Goal: Information Seeking & Learning: Learn about a topic

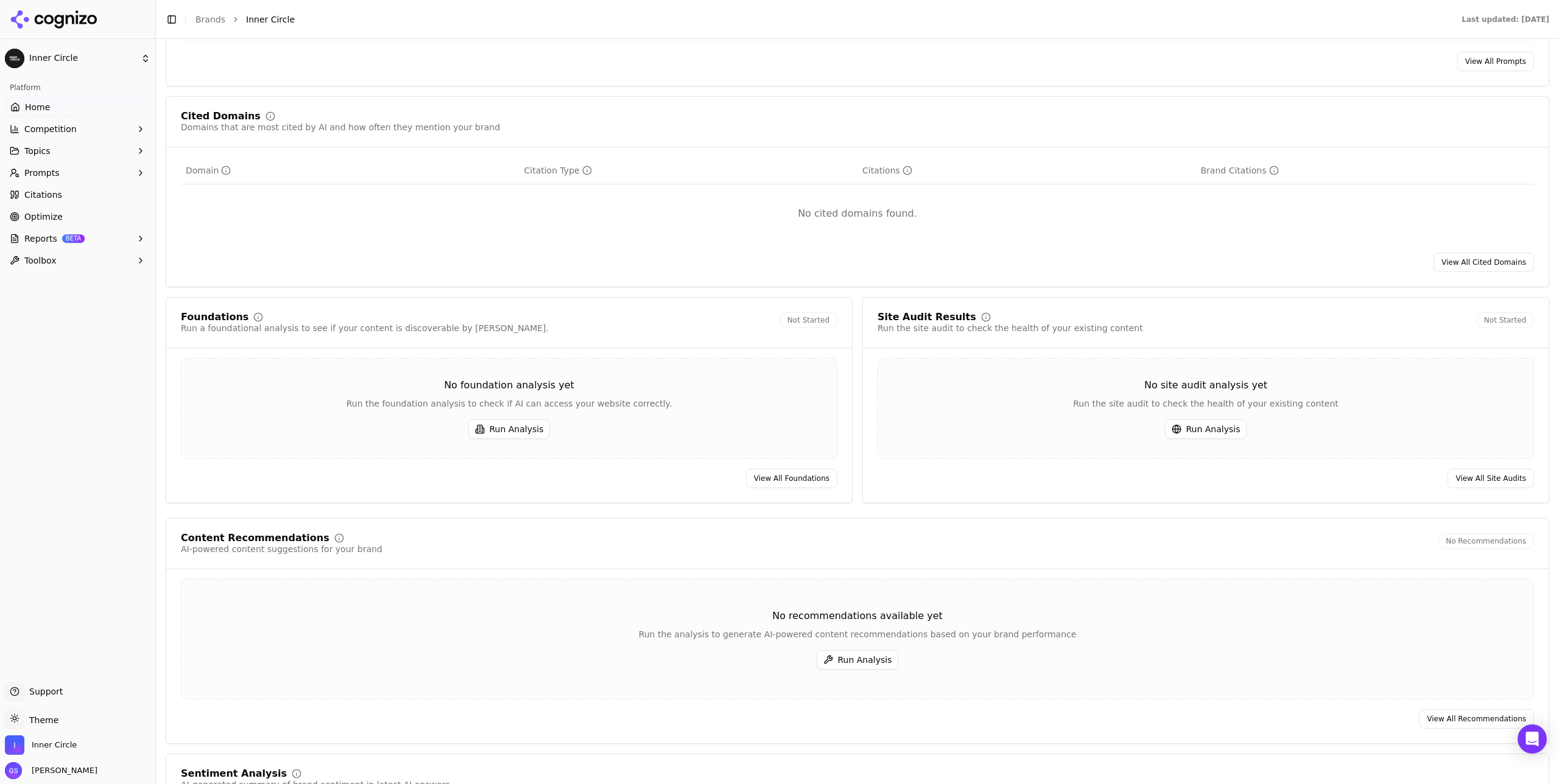
scroll to position [1208, 0]
click at [1215, 430] on button "Run Analysis" at bounding box center [1206, 429] width 82 height 20
click at [529, 433] on button "Run Analysis" at bounding box center [509, 429] width 82 height 20
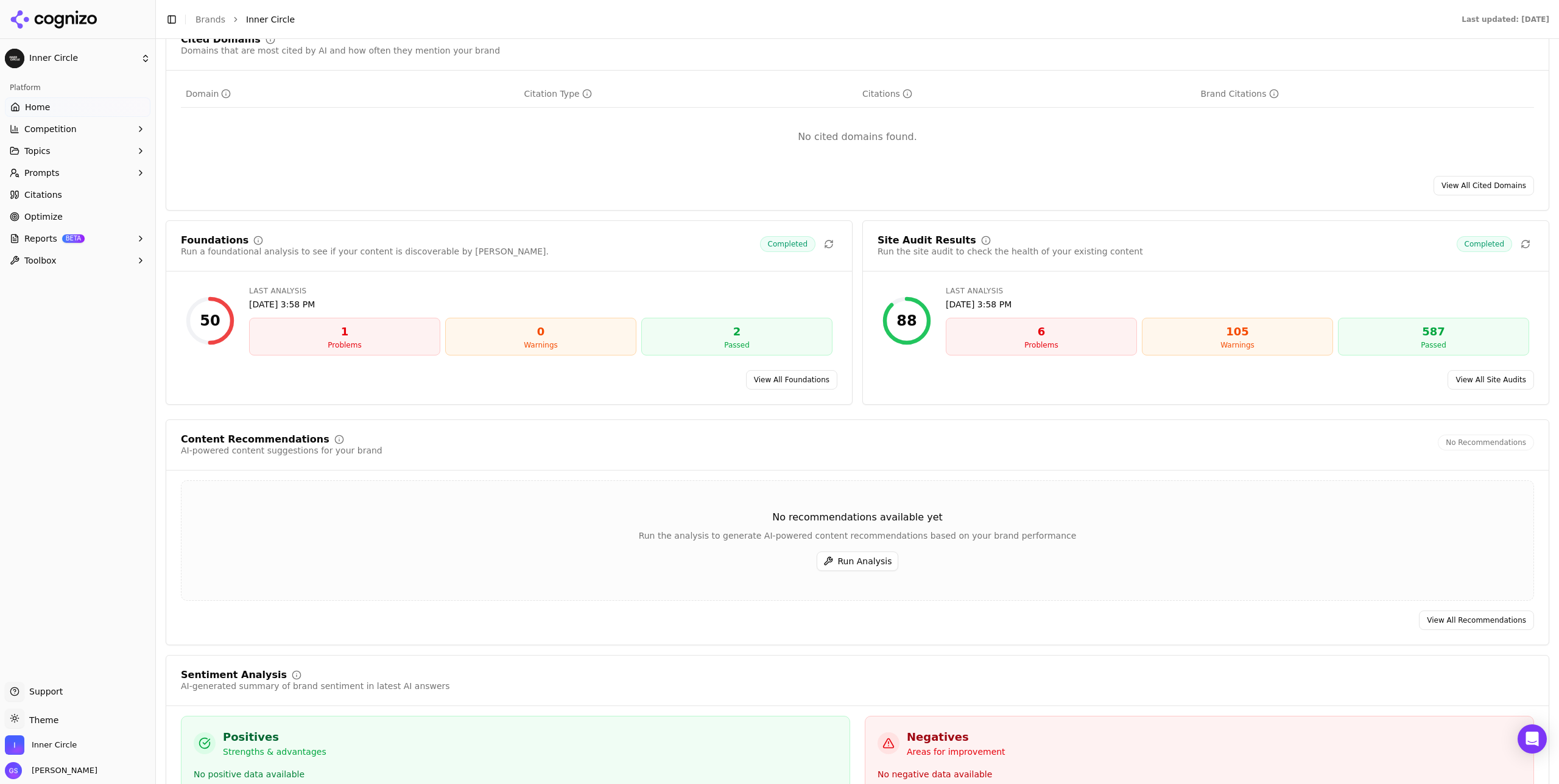
scroll to position [1293, 0]
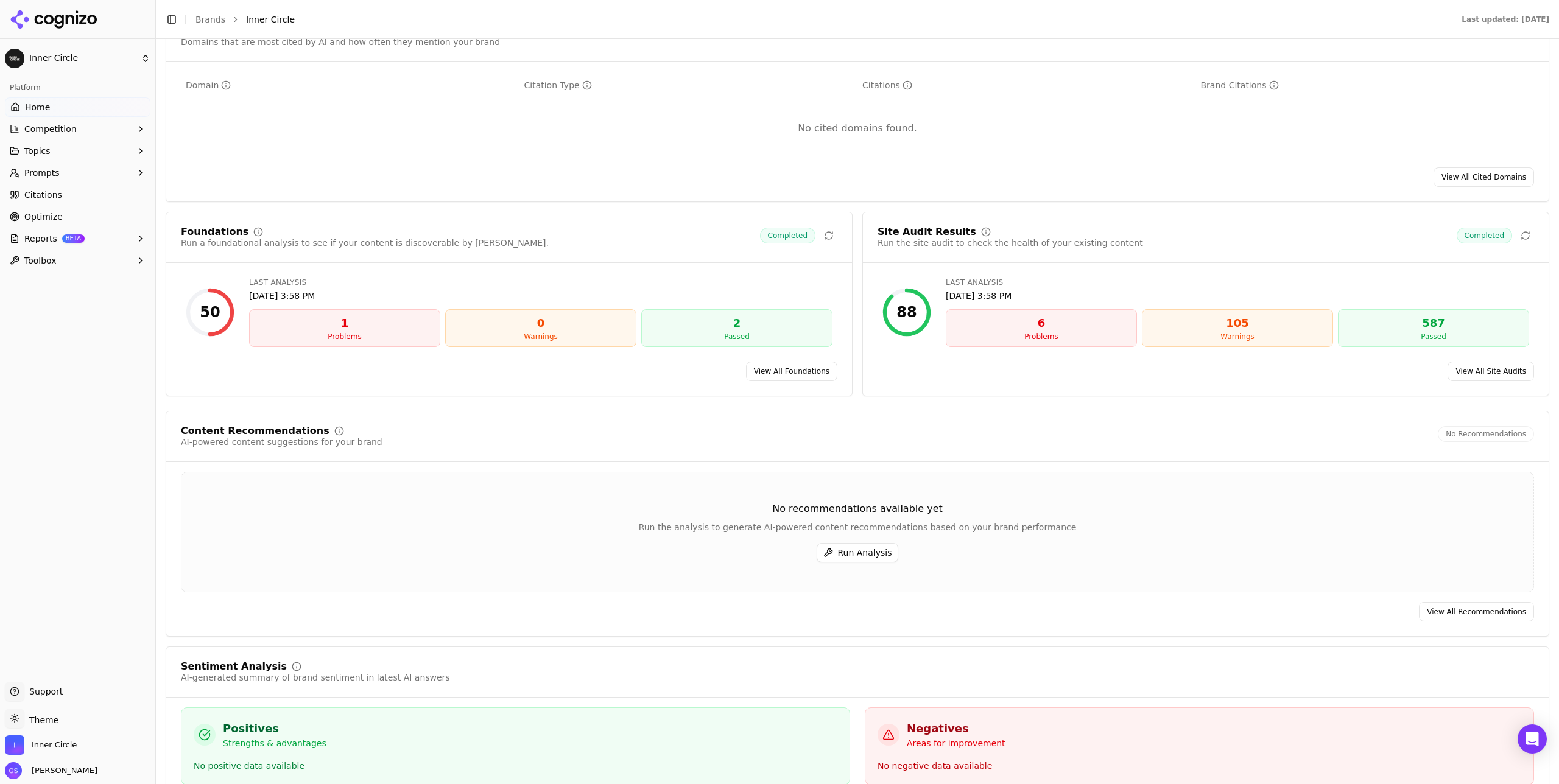
click at [855, 559] on button "Run Analysis" at bounding box center [858, 553] width 82 height 20
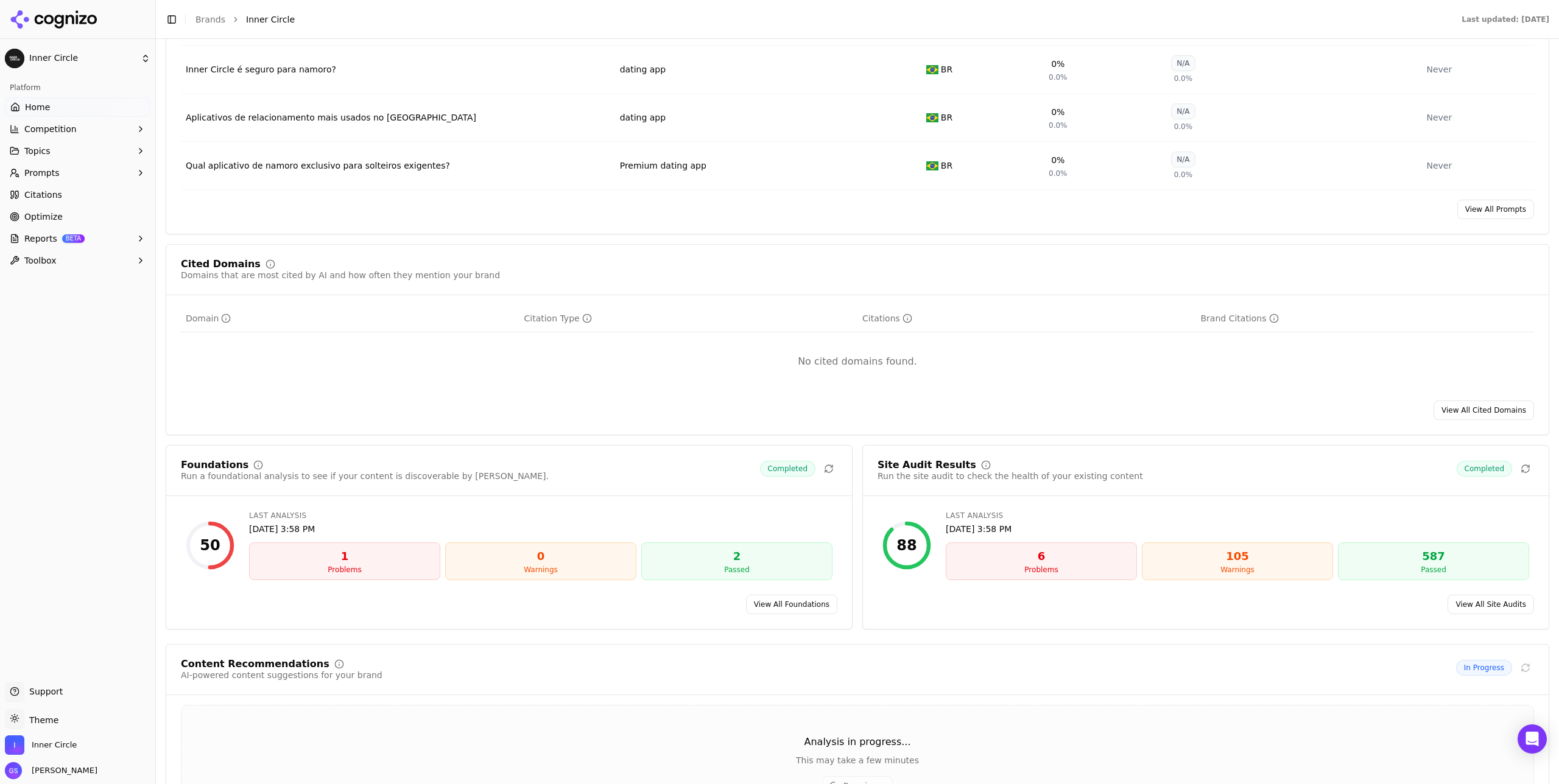
scroll to position [1060, 0]
drag, startPoint x: 373, startPoint y: 561, endPoint x: 346, endPoint y: 563, distance: 27.1
click at [373, 561] on div "1" at bounding box center [345, 556] width 180 height 17
click at [339, 561] on div "1" at bounding box center [345, 556] width 180 height 17
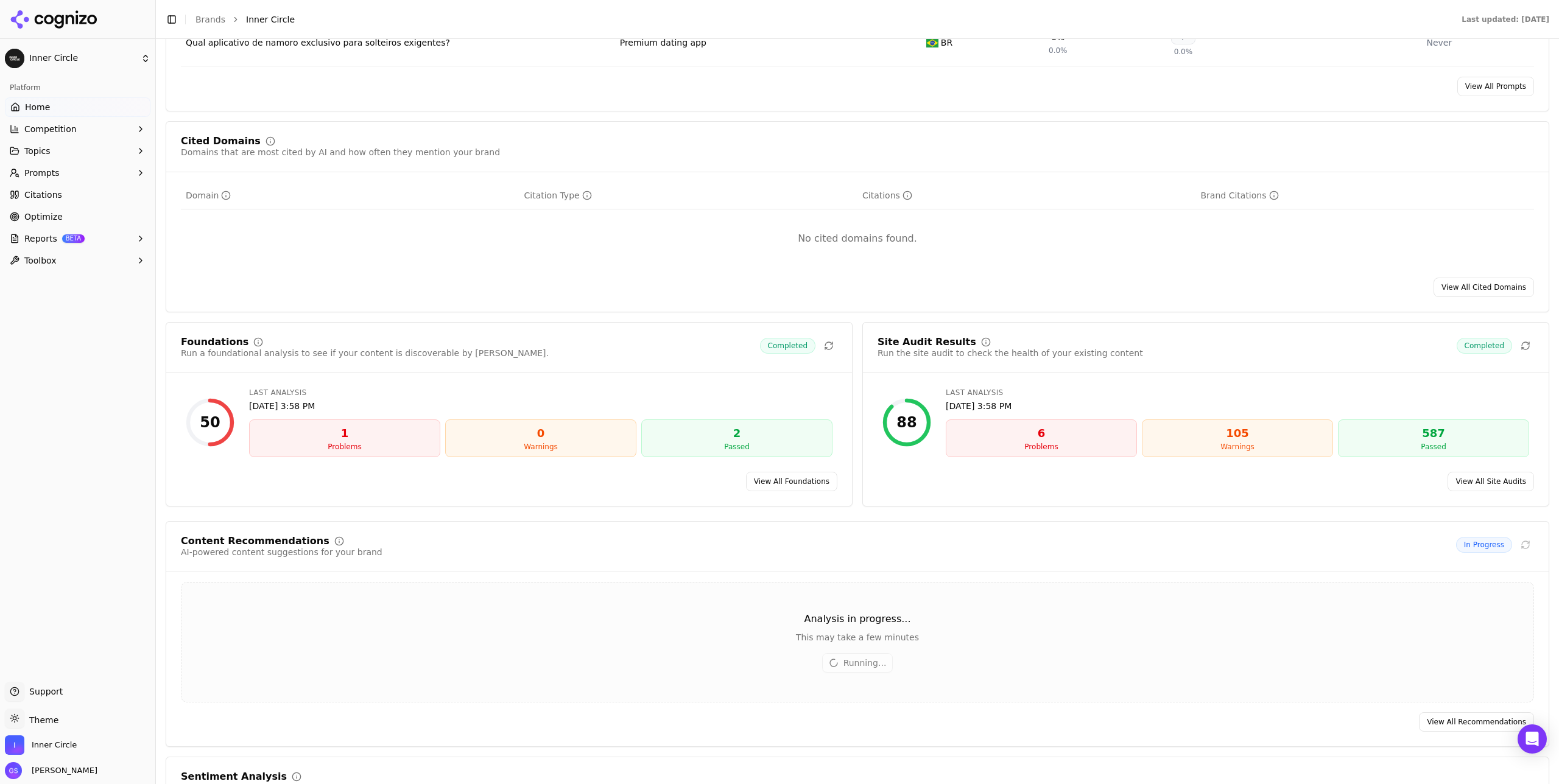
click at [786, 483] on link "View All Foundations" at bounding box center [792, 482] width 92 height 20
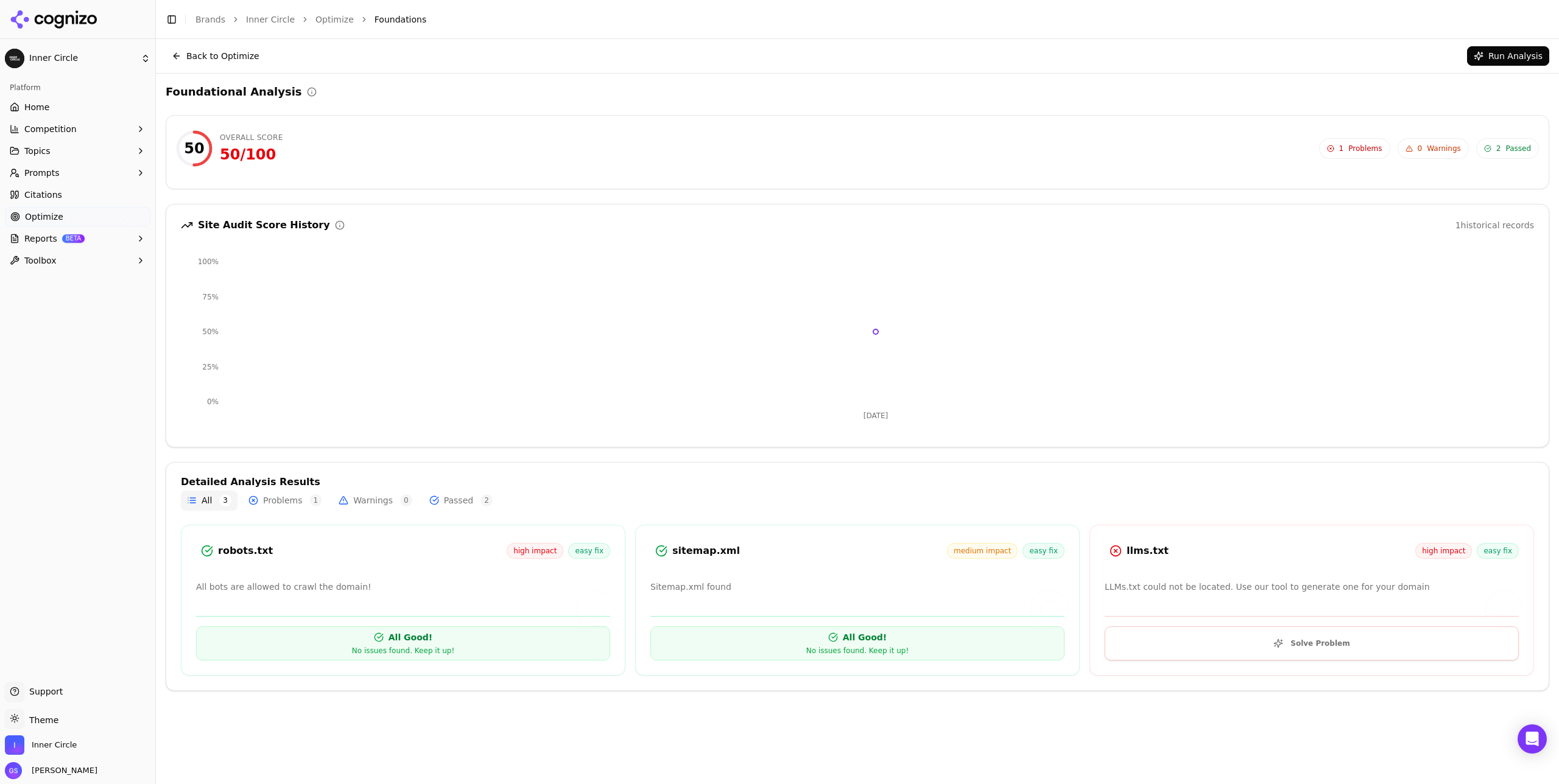
click at [287, 502] on button "Problems 1" at bounding box center [285, 500] width 85 height 20
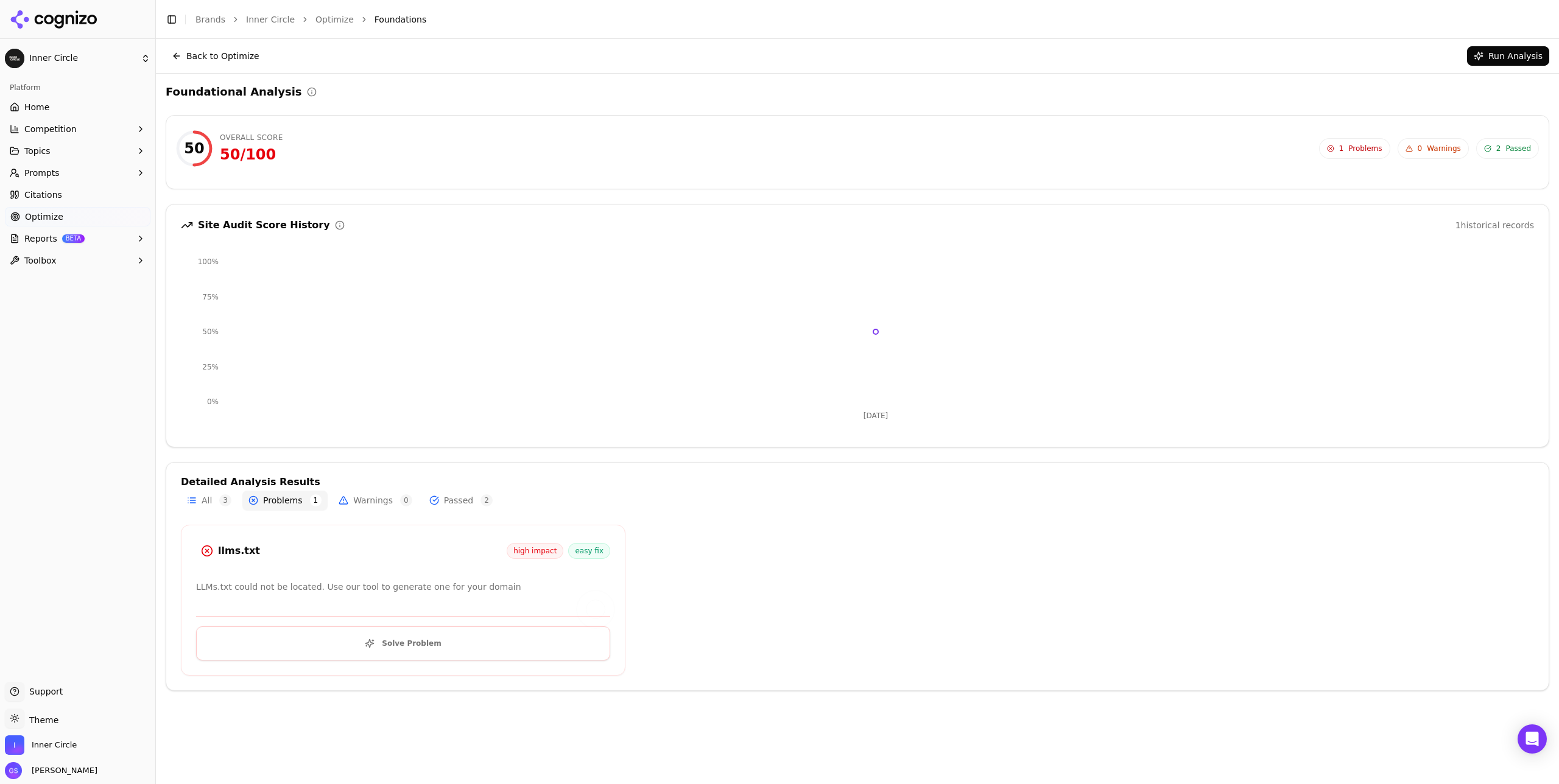
click at [370, 503] on button "Warnings 0" at bounding box center [375, 500] width 86 height 20
click at [446, 502] on button "Passed 2" at bounding box center [461, 500] width 76 height 20
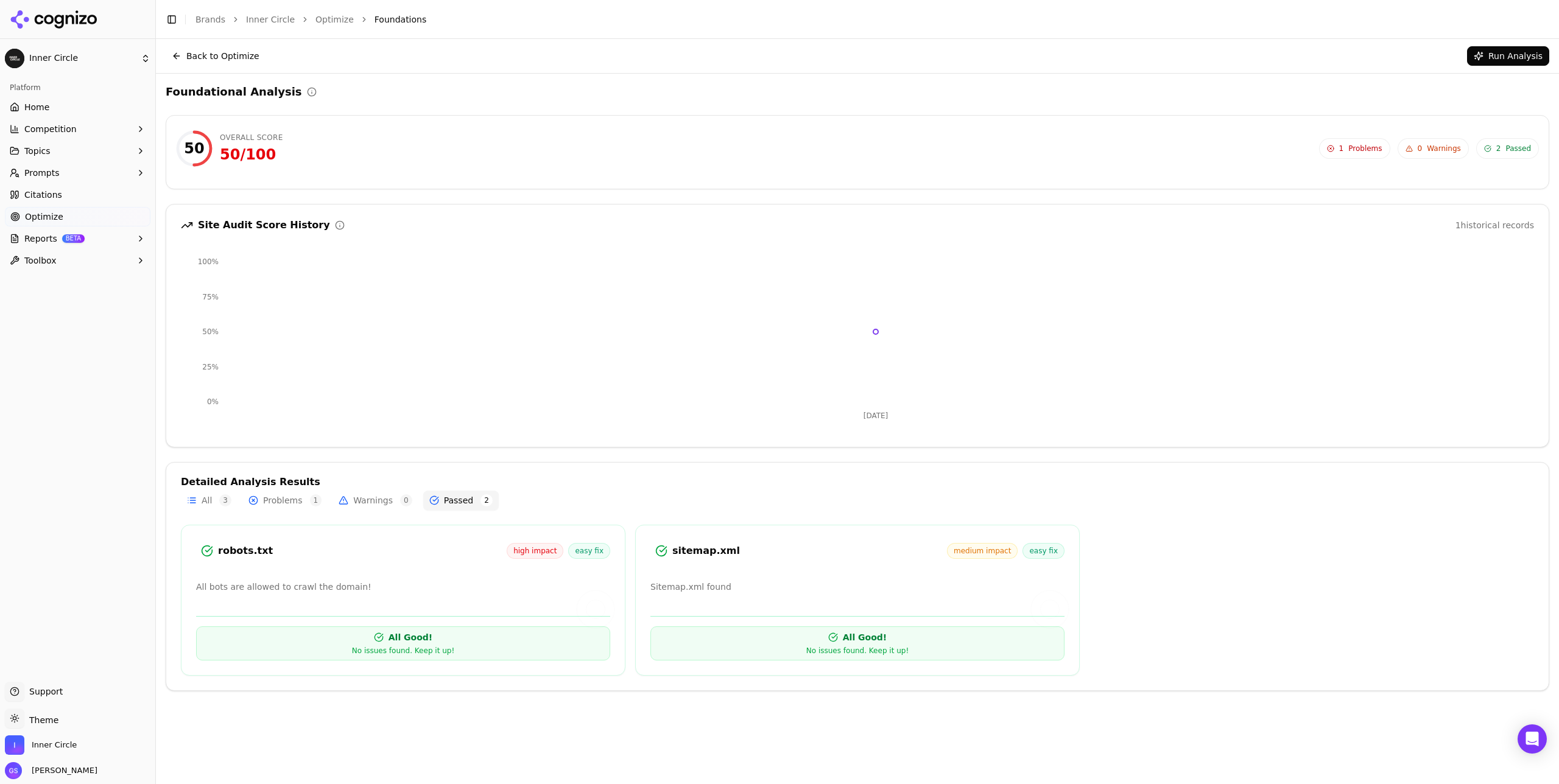
click at [370, 501] on button "Warnings 0" at bounding box center [375, 500] width 86 height 20
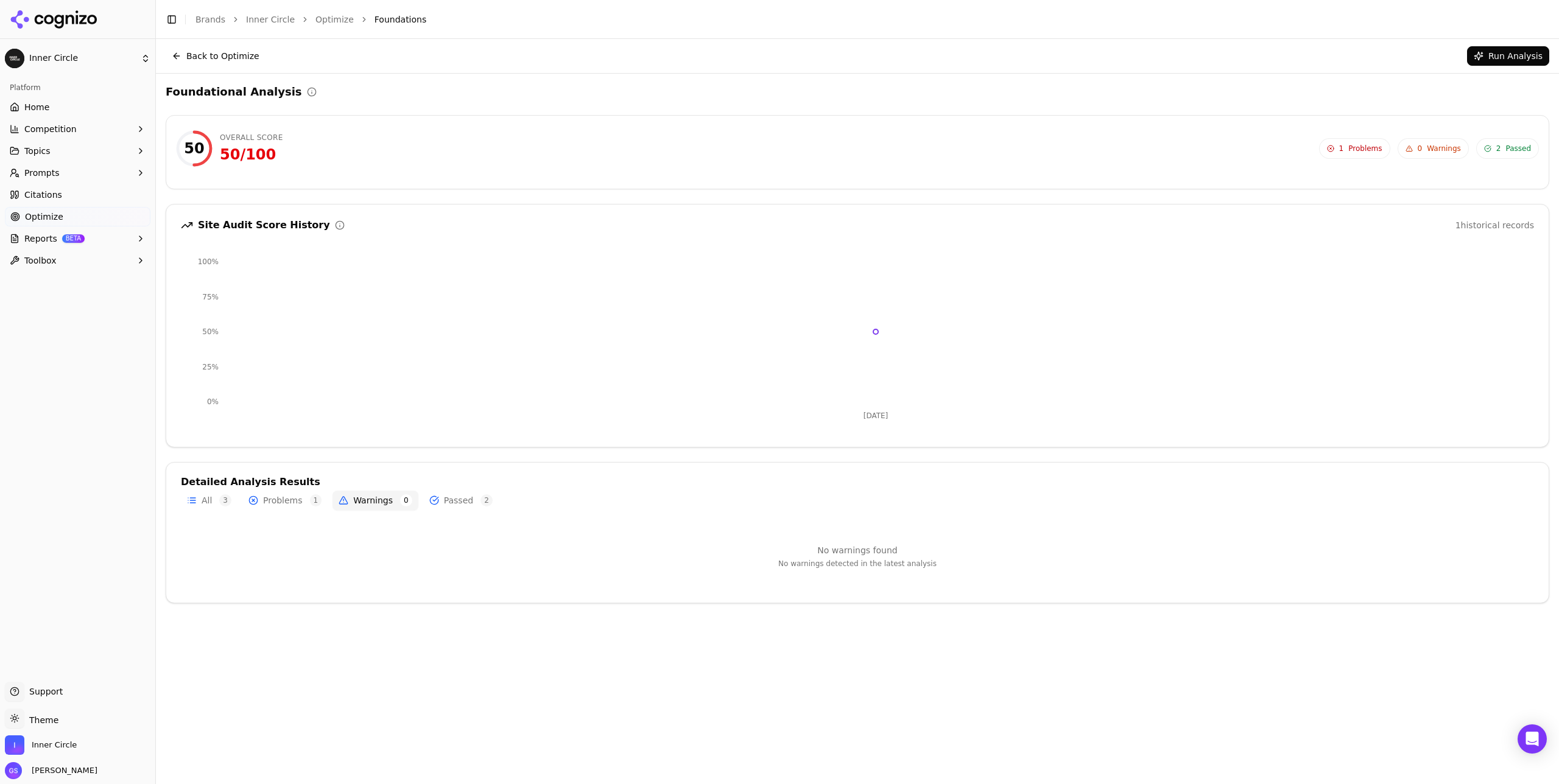
click at [281, 497] on button "Problems 1" at bounding box center [285, 500] width 85 height 20
click at [212, 50] on button "Back to Optimize" at bounding box center [215, 56] width 100 height 20
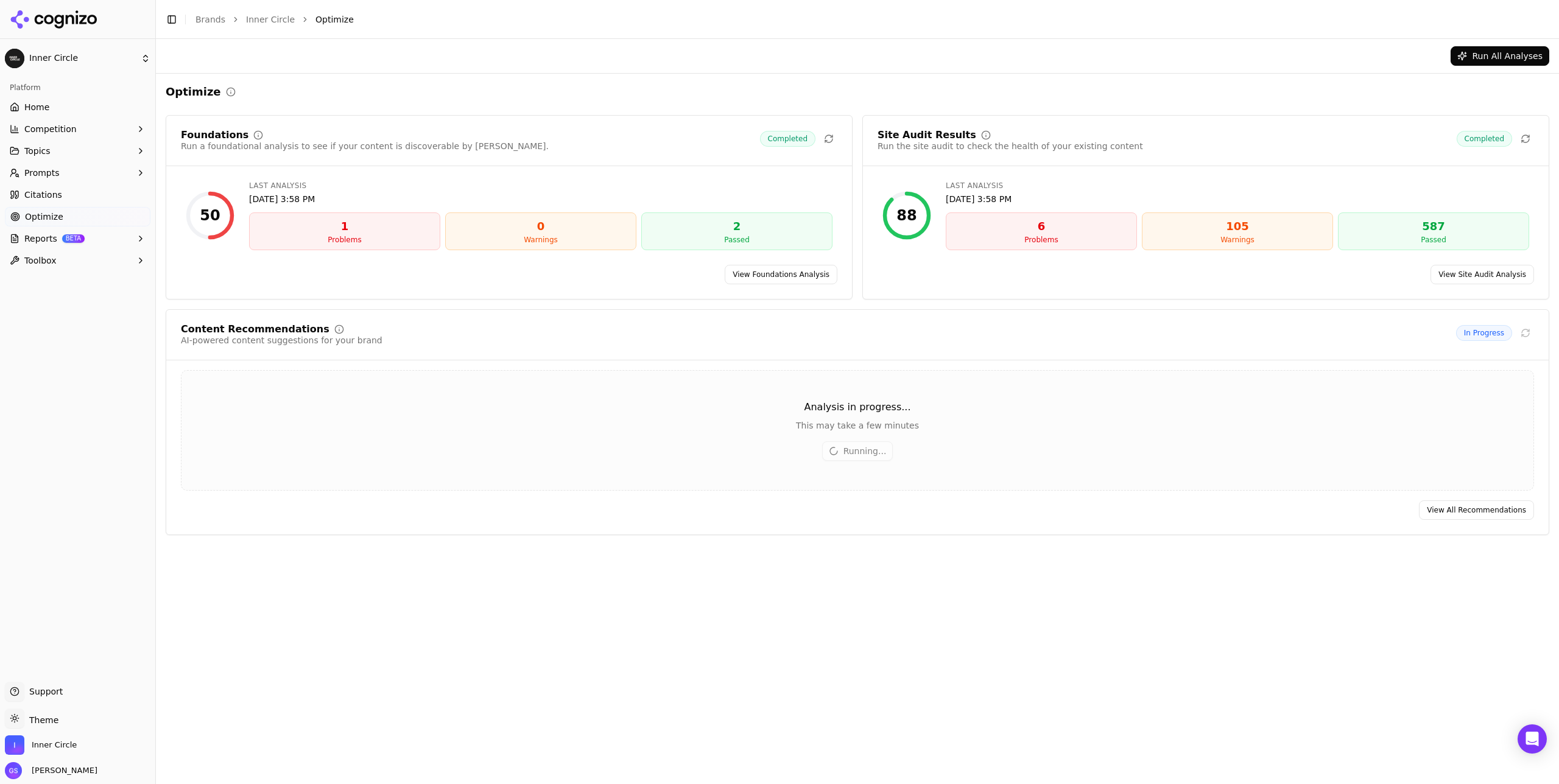
click at [1468, 275] on link "View Site Audit Analysis" at bounding box center [1482, 275] width 104 height 20
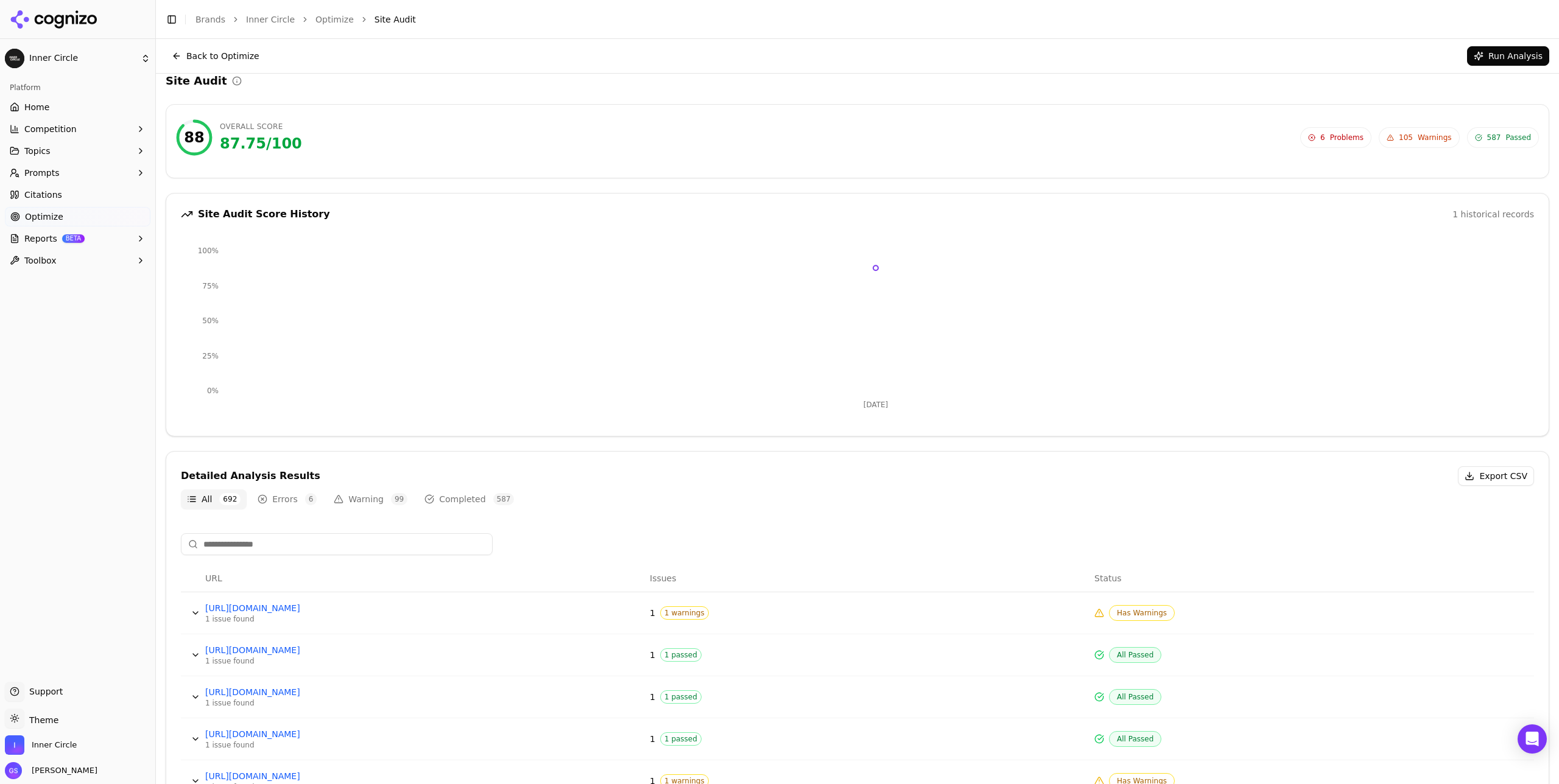
scroll to position [1, 0]
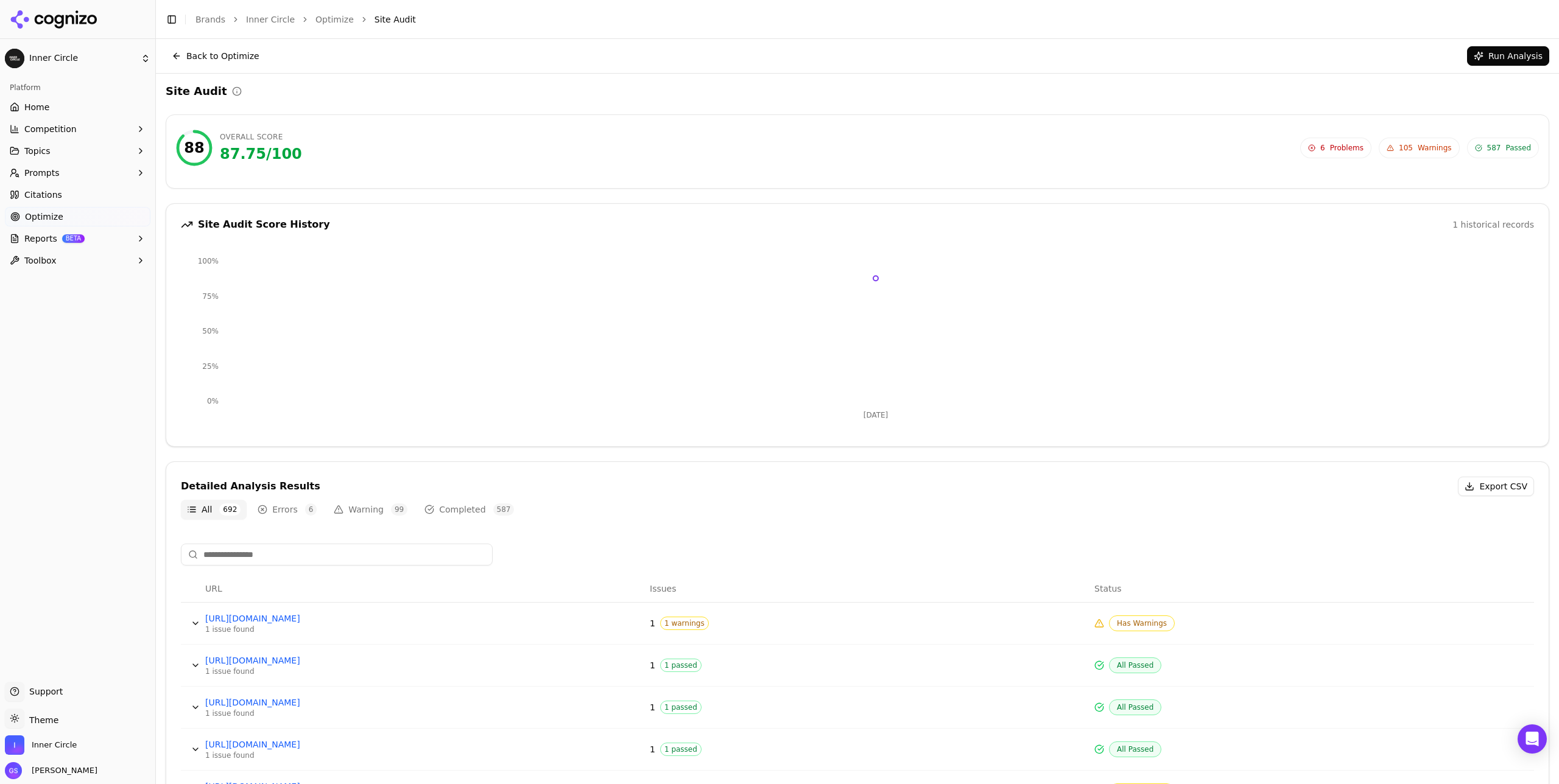
click at [278, 512] on button "Errors 6" at bounding box center [287, 509] width 71 height 20
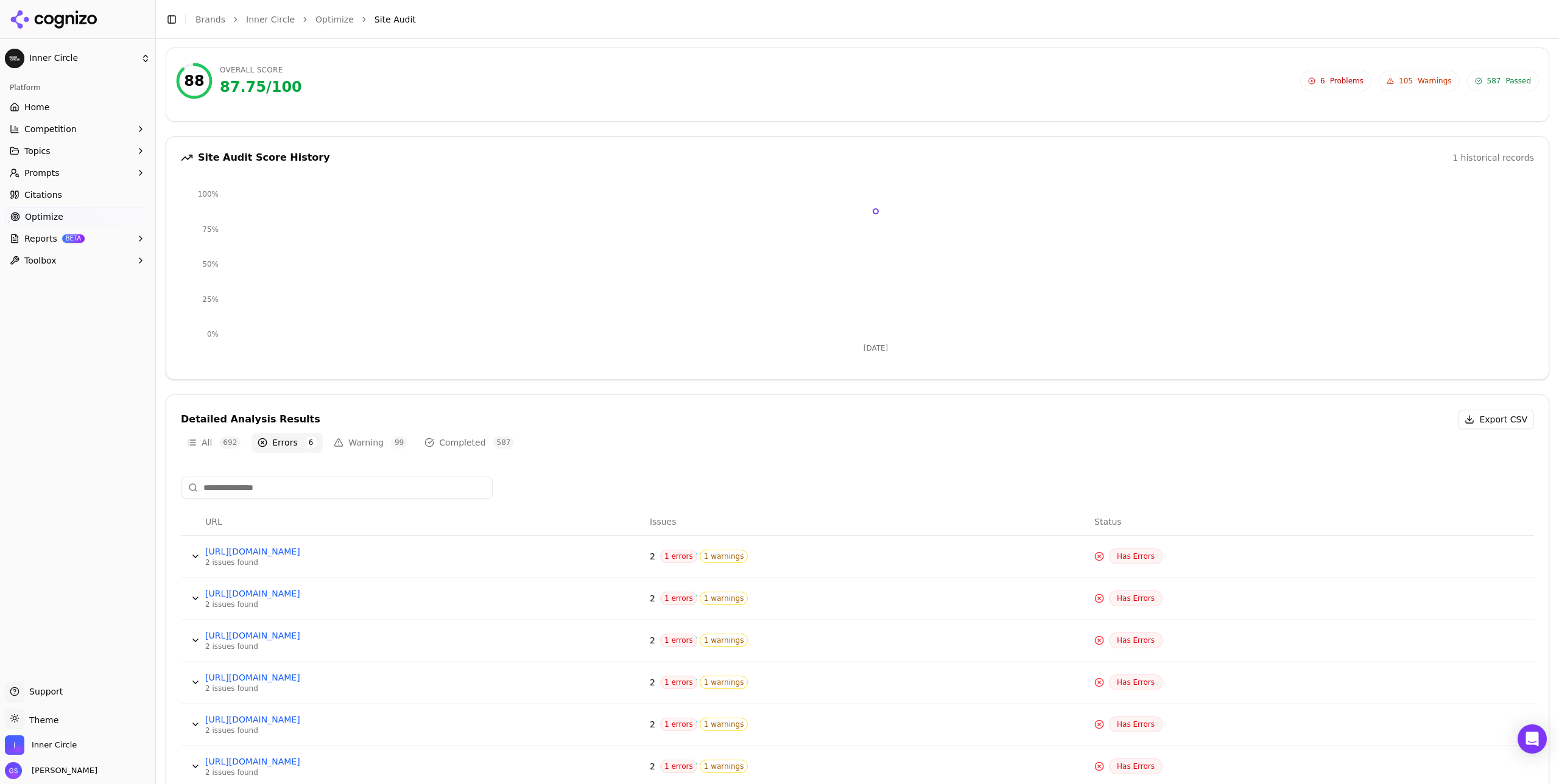
scroll to position [106, 0]
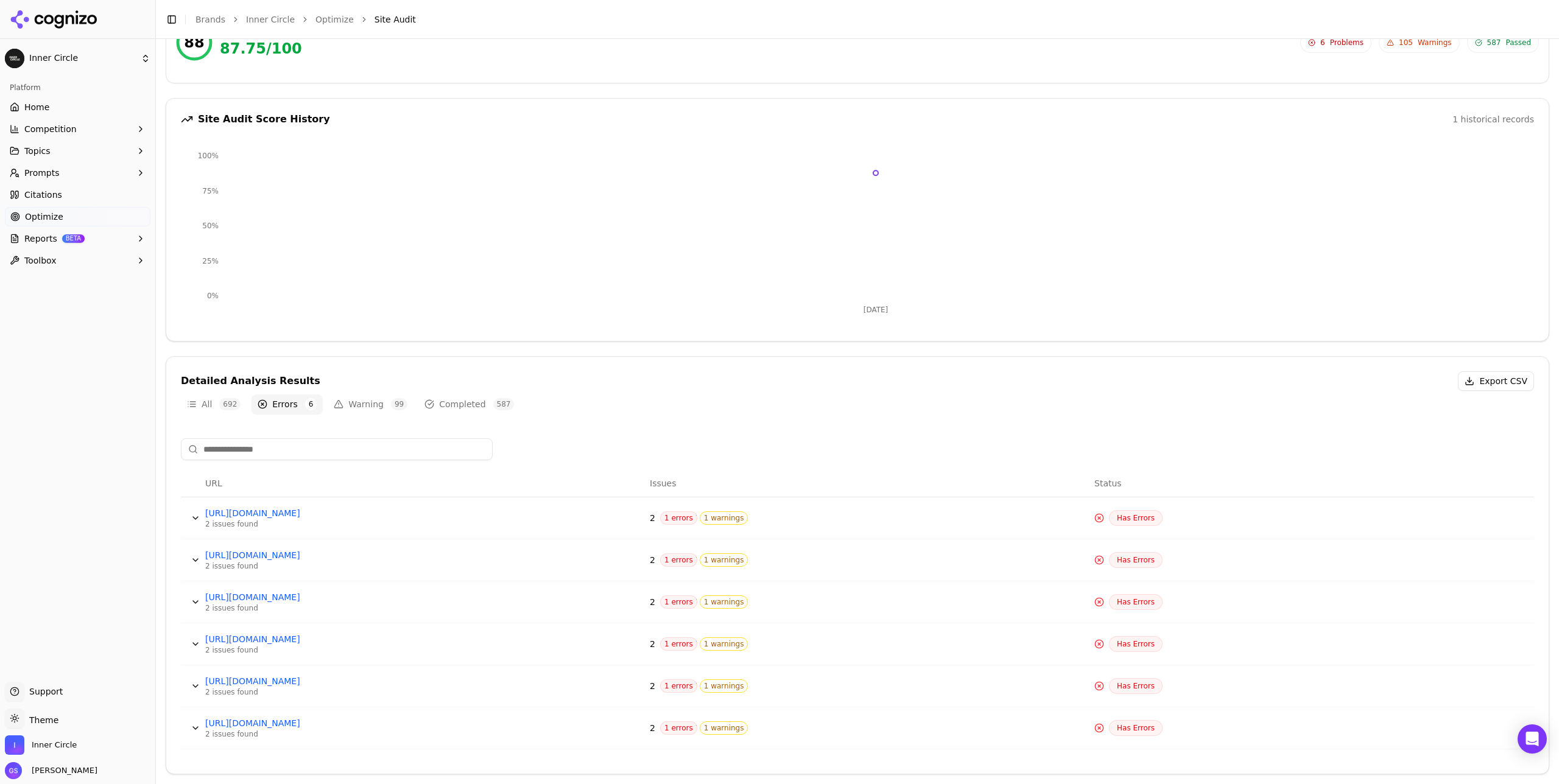
click at [198, 517] on button "Data table" at bounding box center [195, 519] width 20 height 20
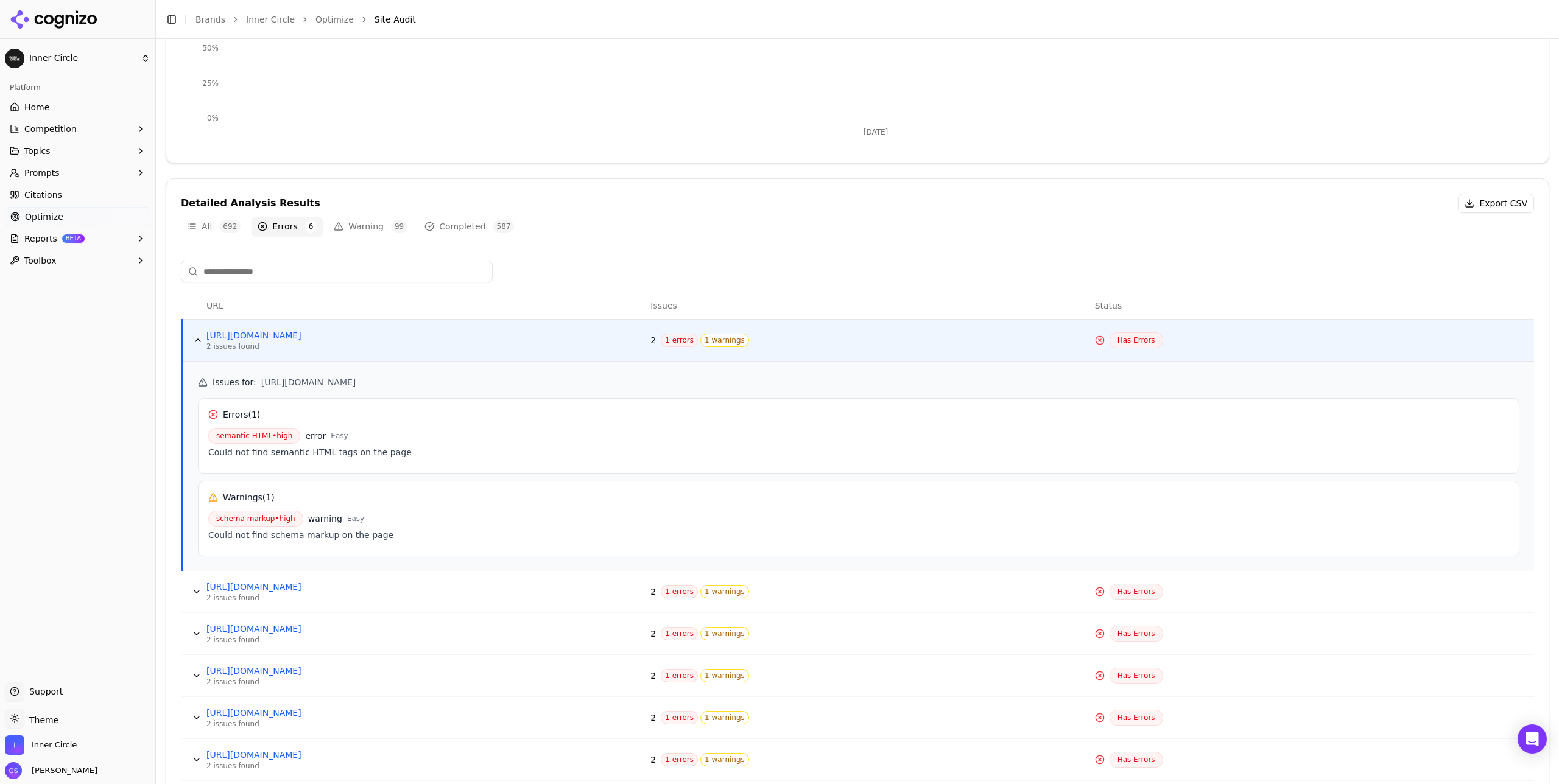
scroll to position [316, 0]
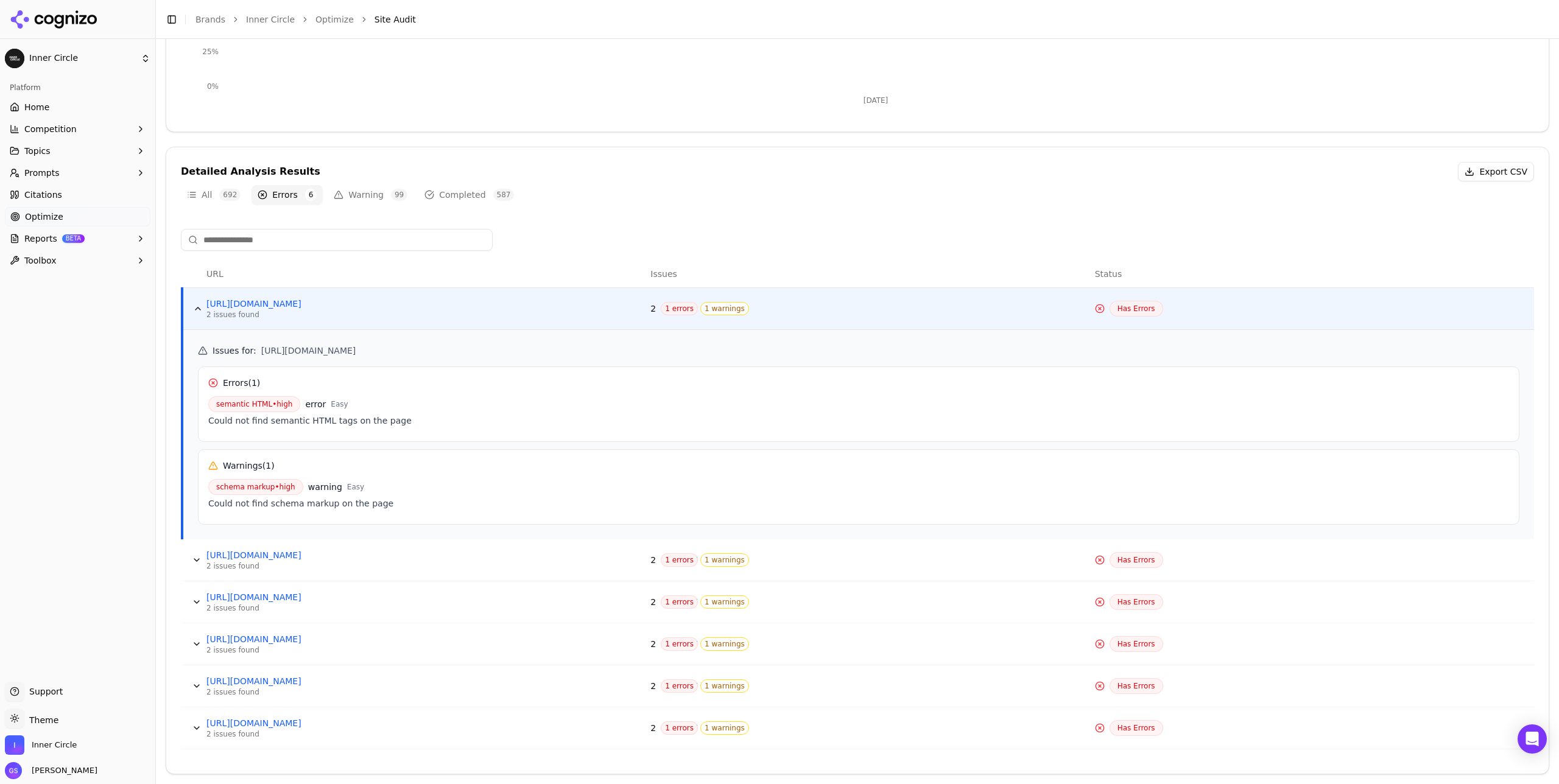
click at [197, 560] on button "Data table" at bounding box center [197, 561] width 20 height 20
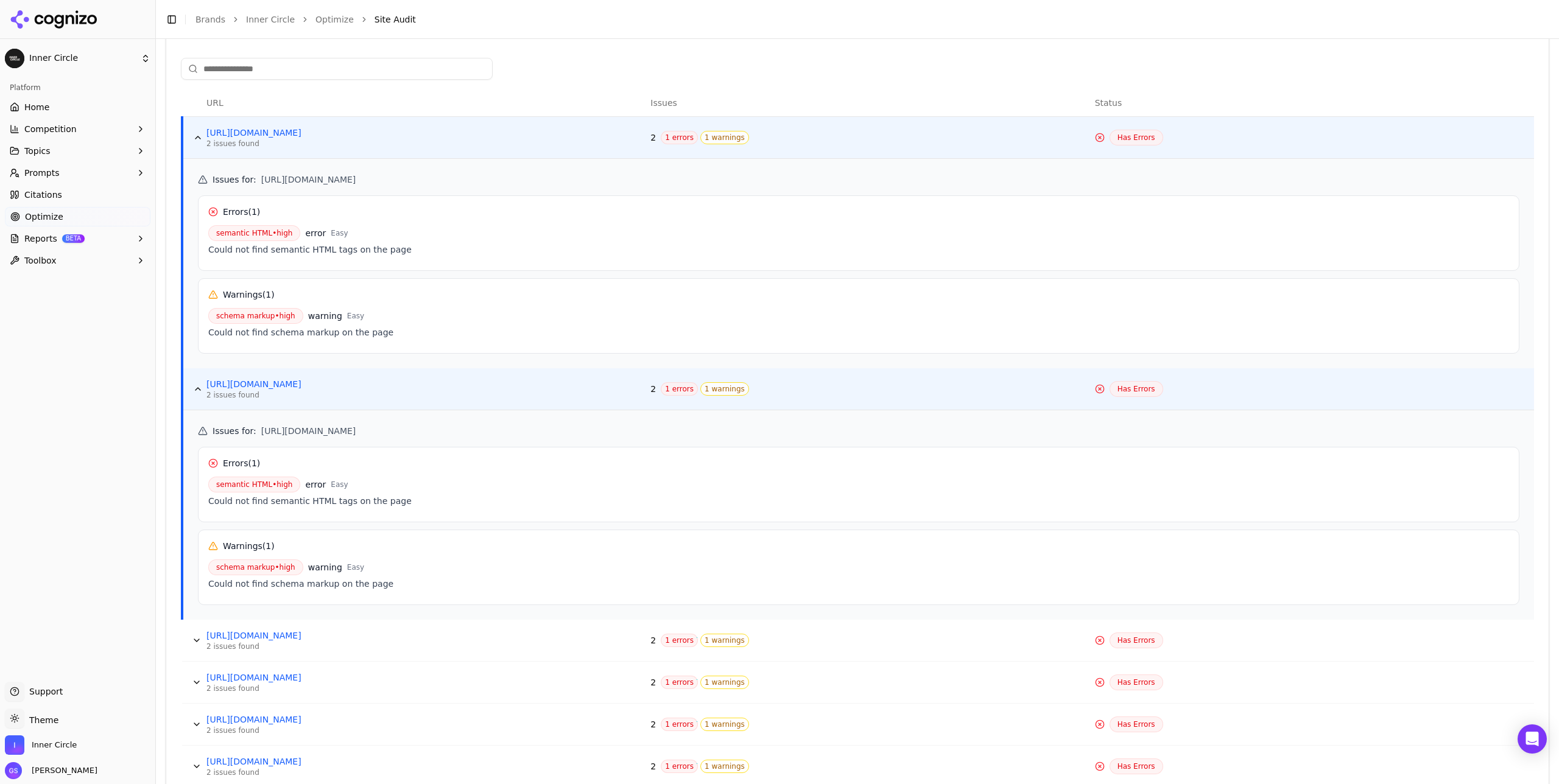
scroll to position [525, 0]
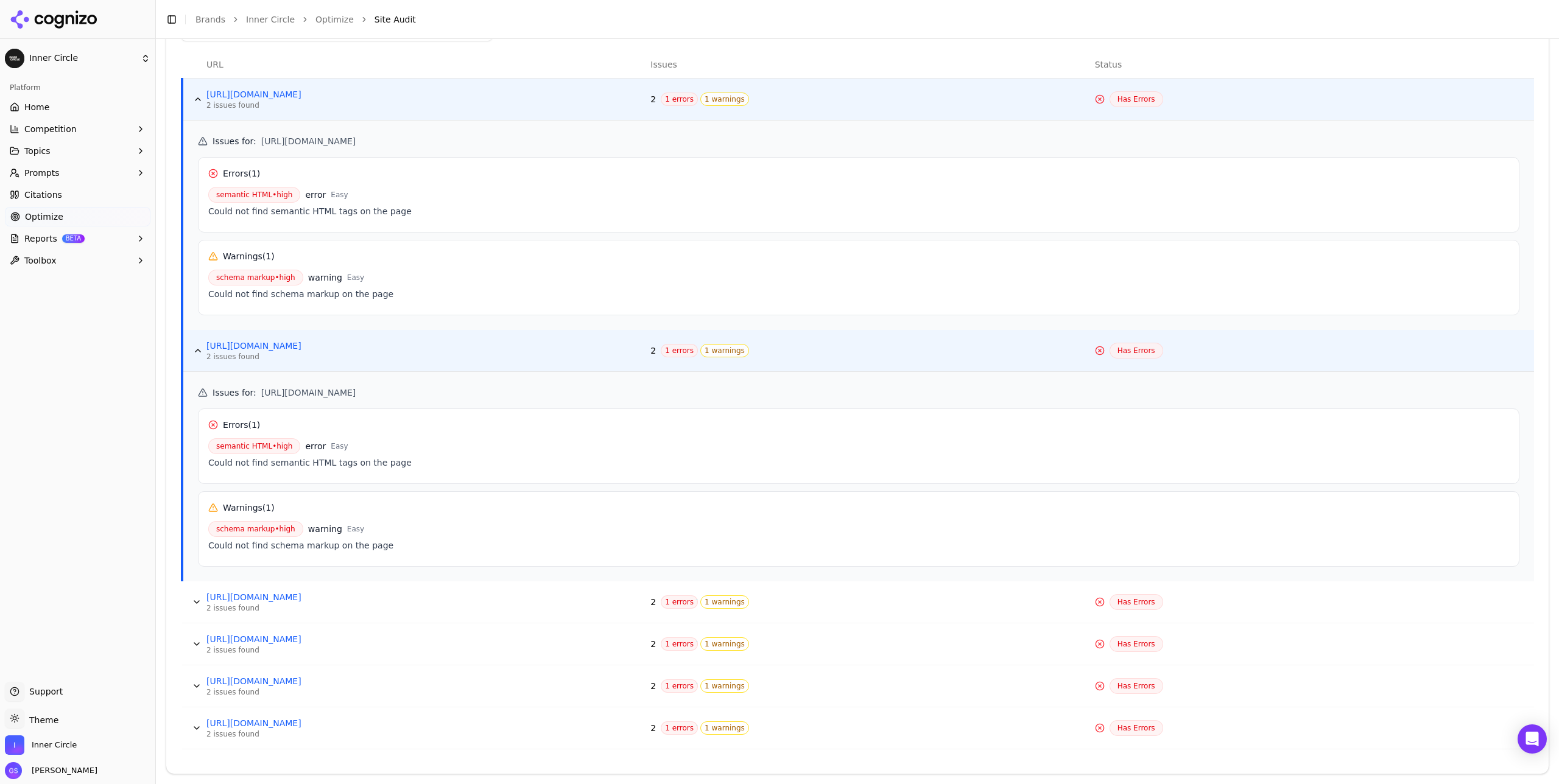
click at [194, 597] on button "Data table" at bounding box center [197, 602] width 20 height 20
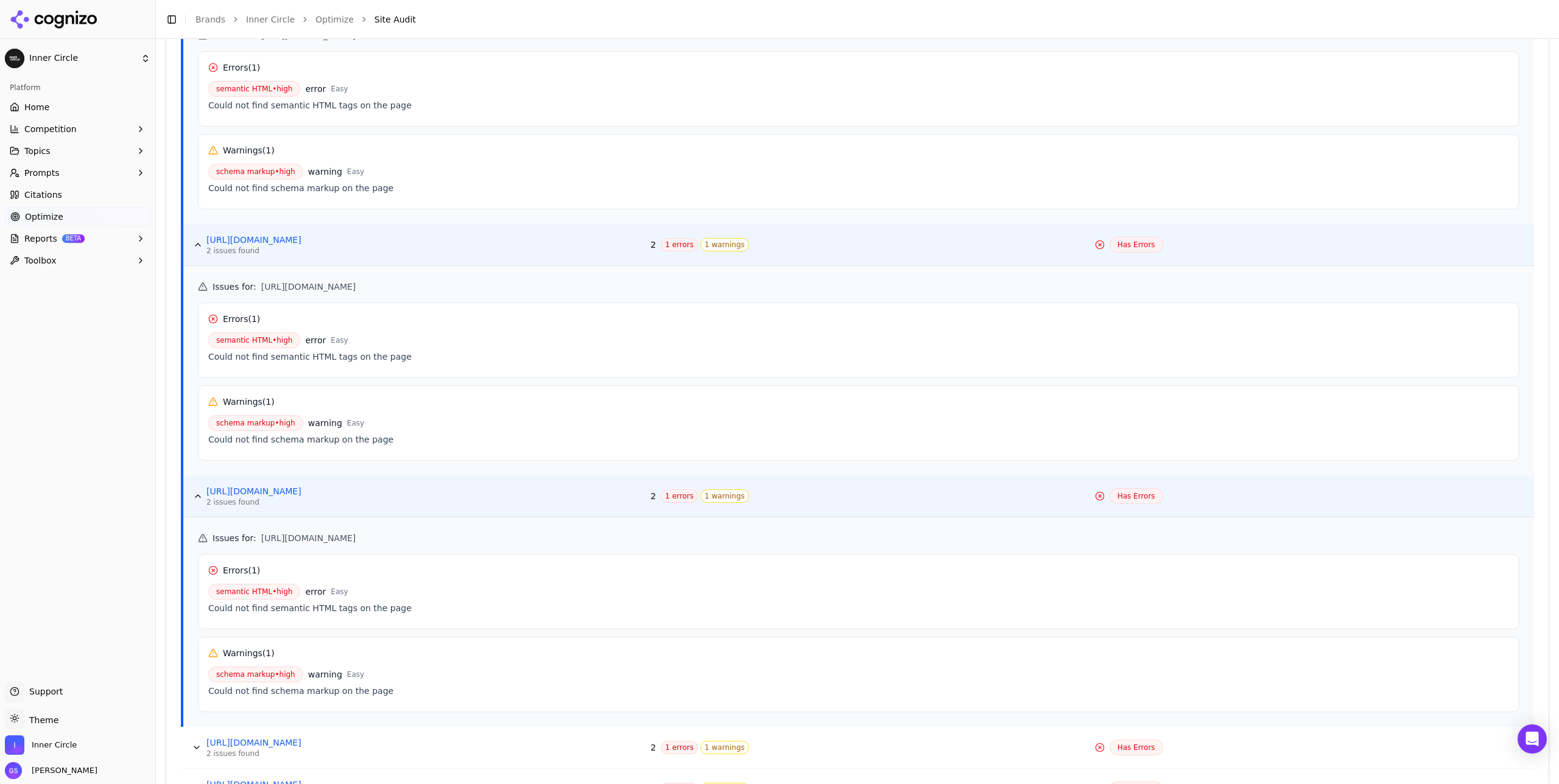
scroll to position [734, 0]
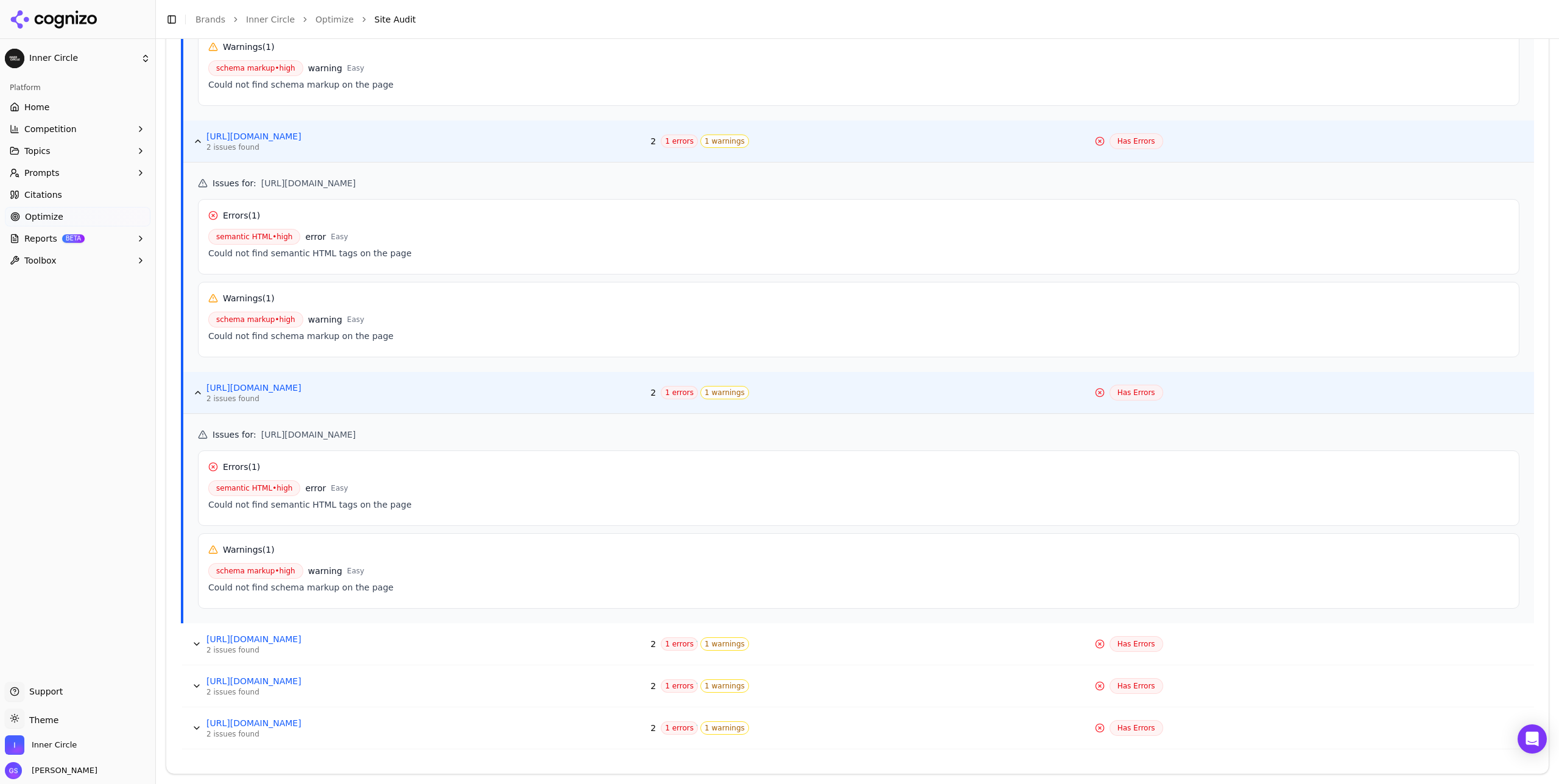
click at [201, 642] on button "Data table" at bounding box center [197, 644] width 20 height 20
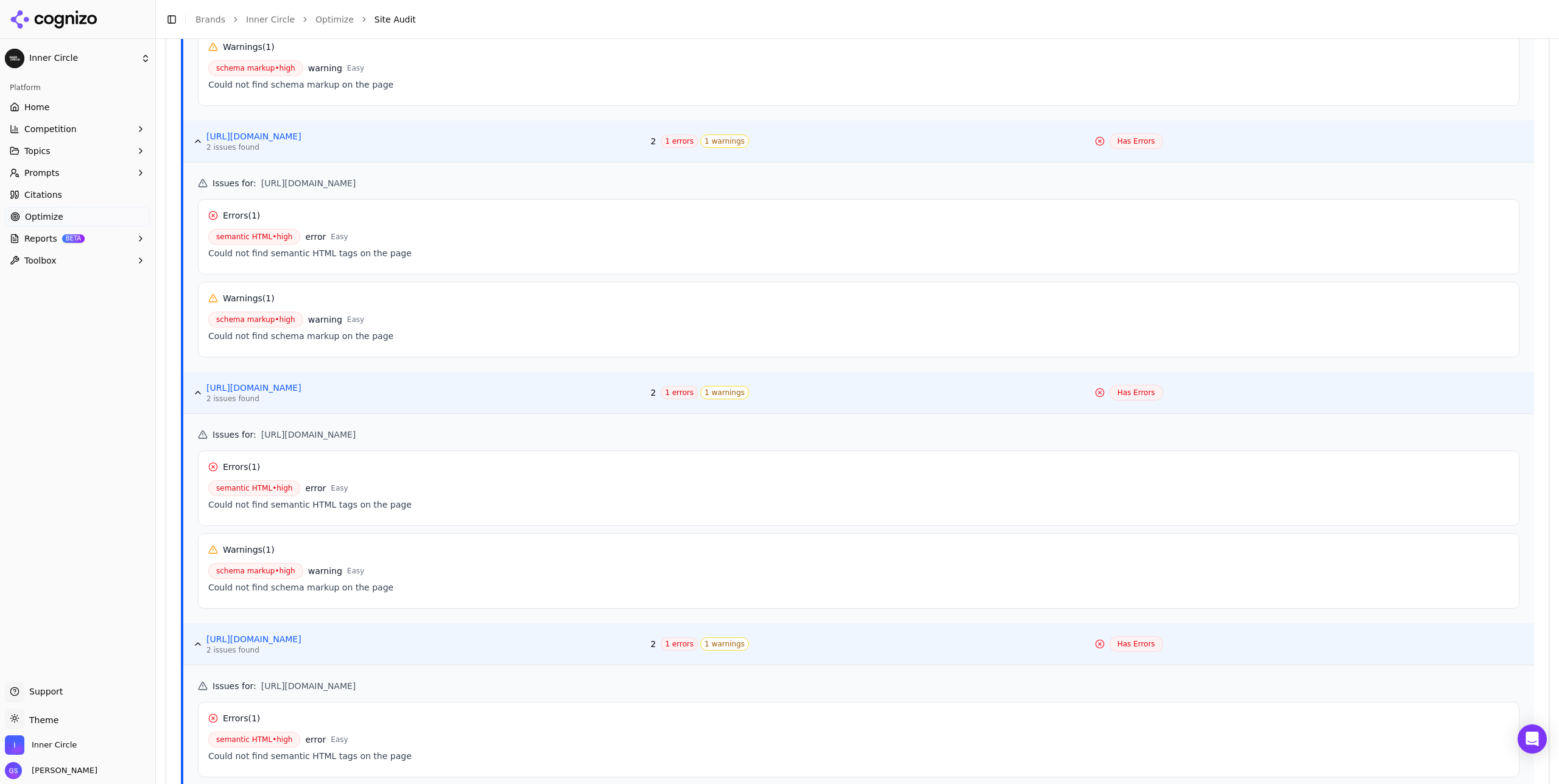
scroll to position [943, 0]
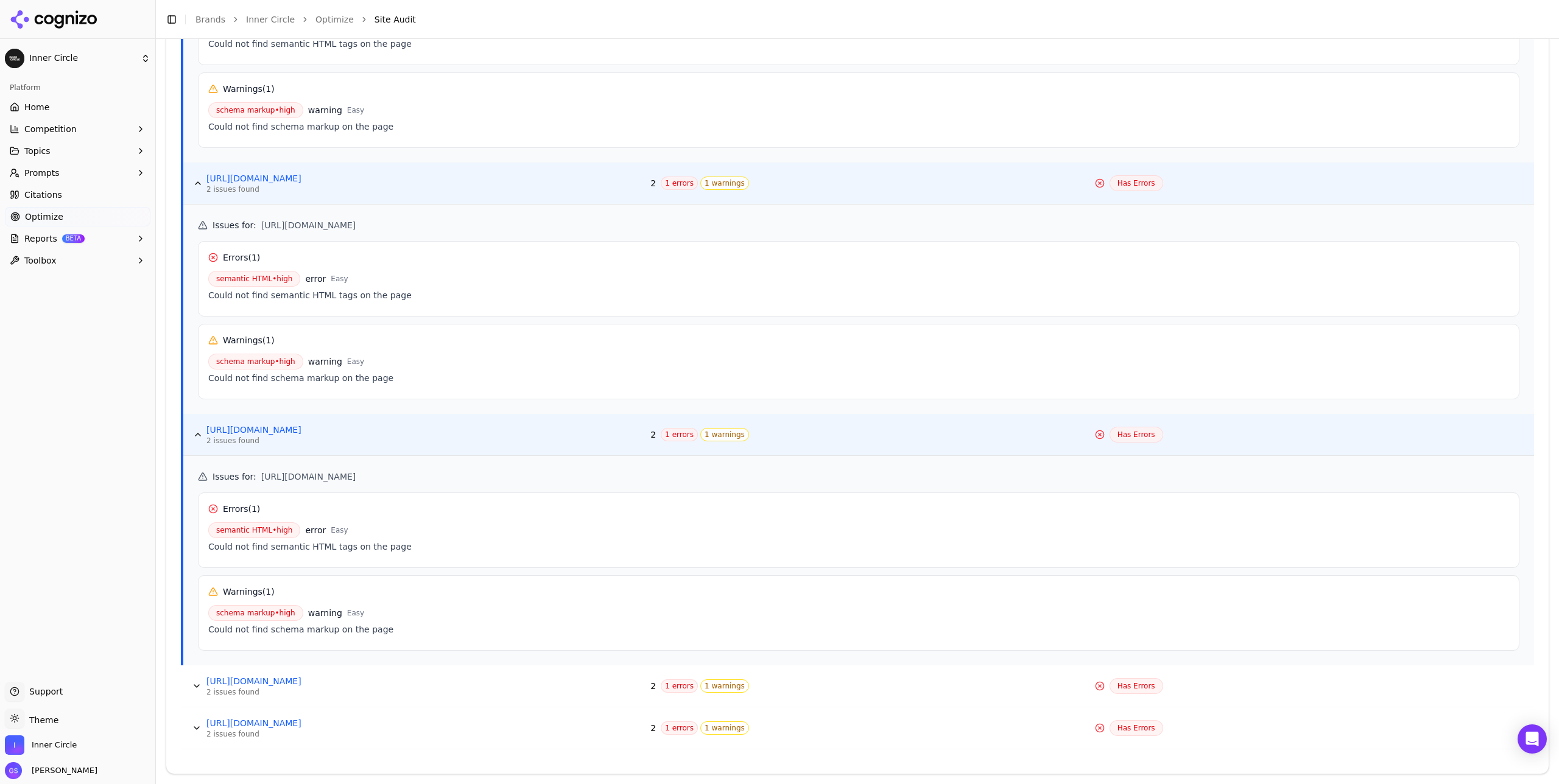
click at [194, 685] on button "Data table" at bounding box center [197, 686] width 20 height 20
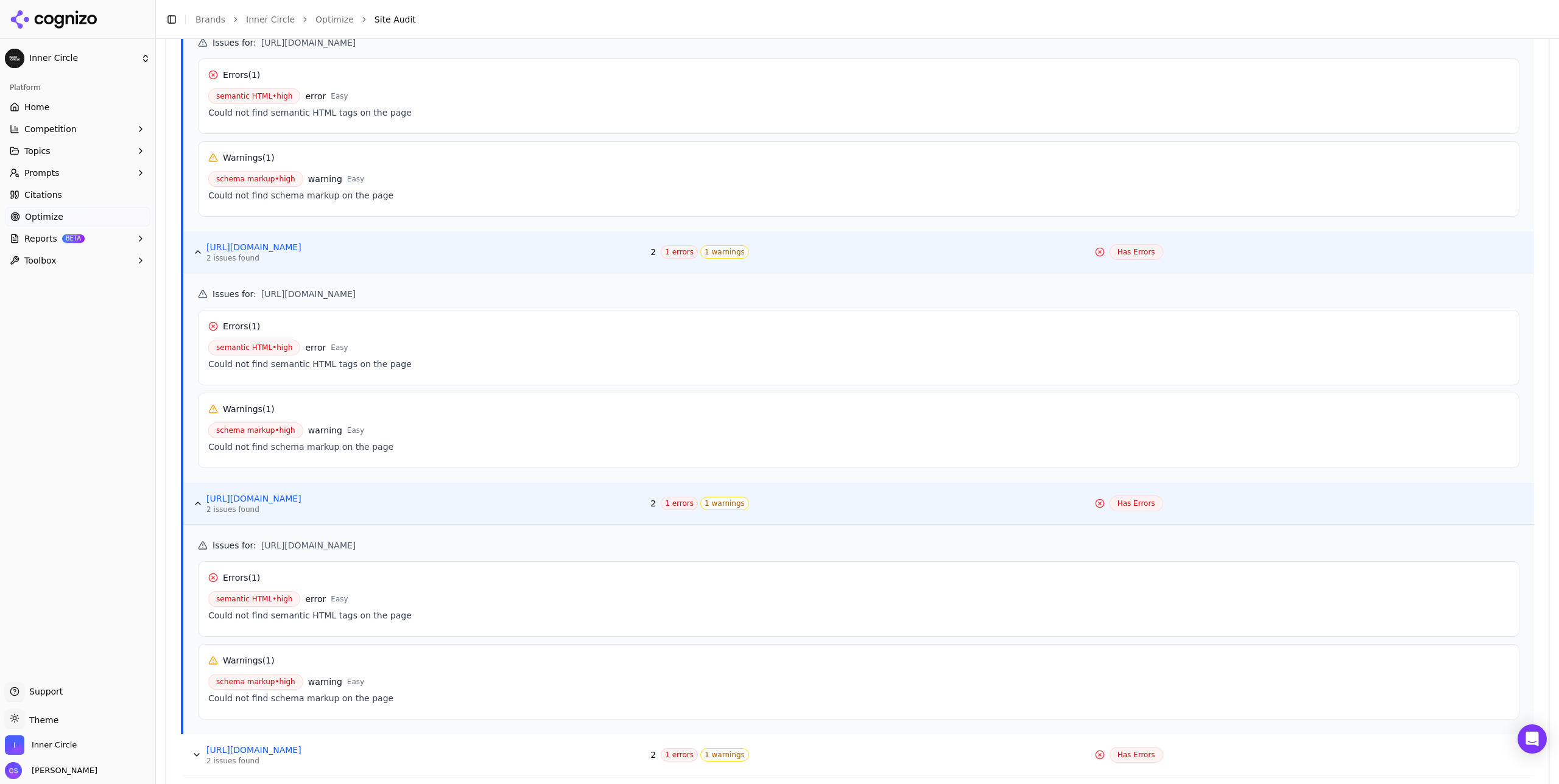
scroll to position [1153, 0]
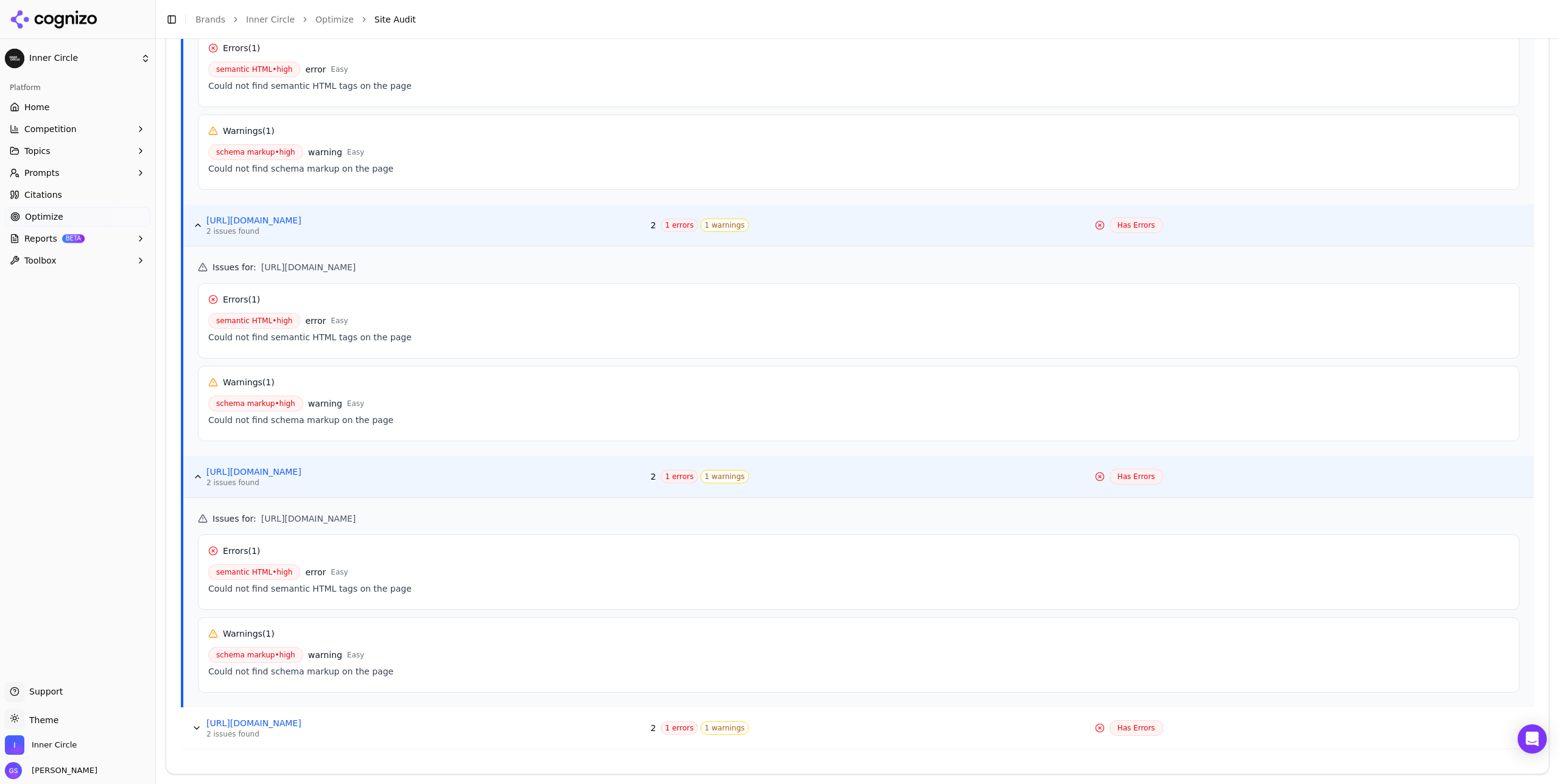
click at [194, 726] on button "Data table" at bounding box center [197, 728] width 20 height 20
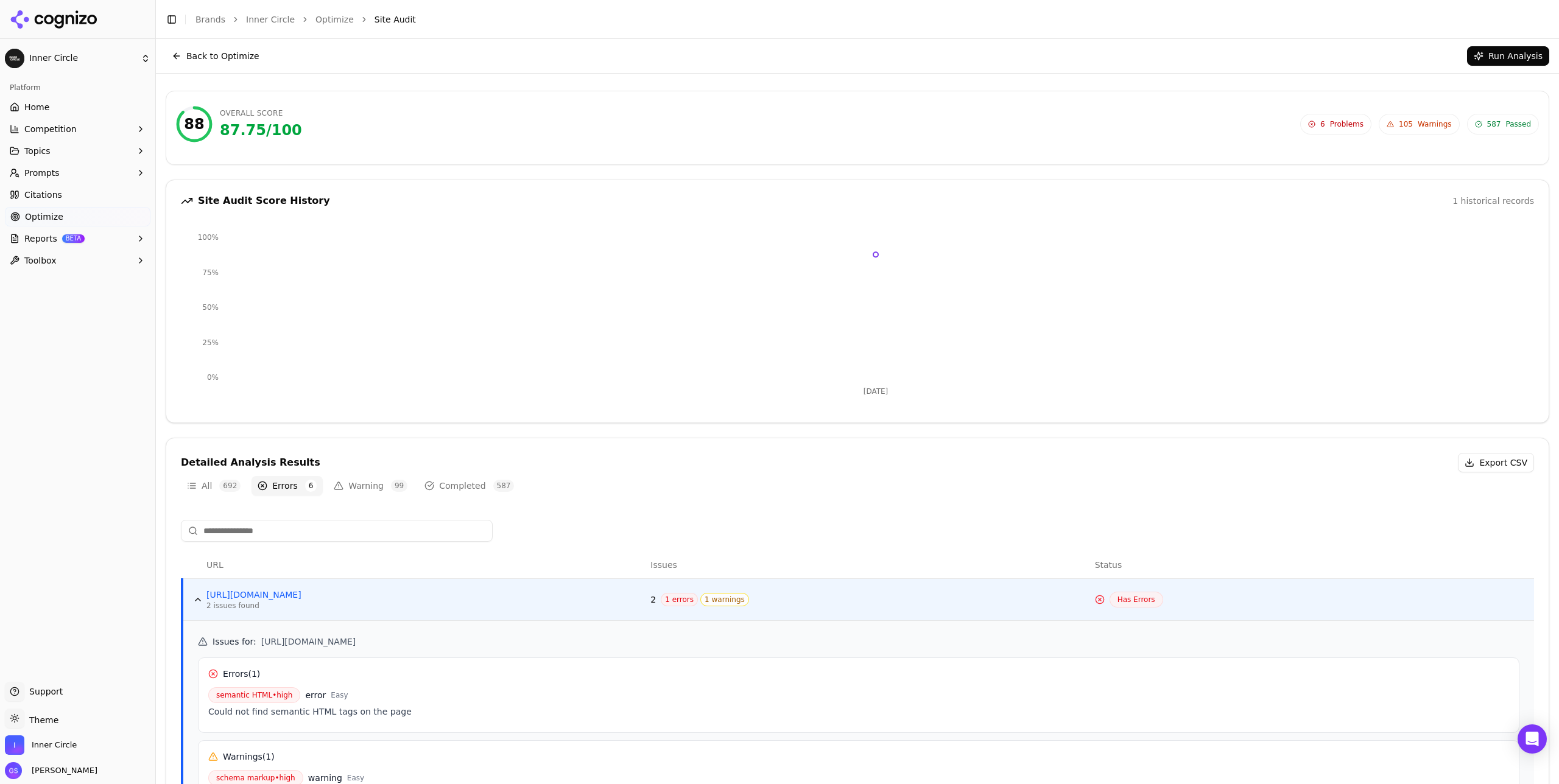
scroll to position [0, 0]
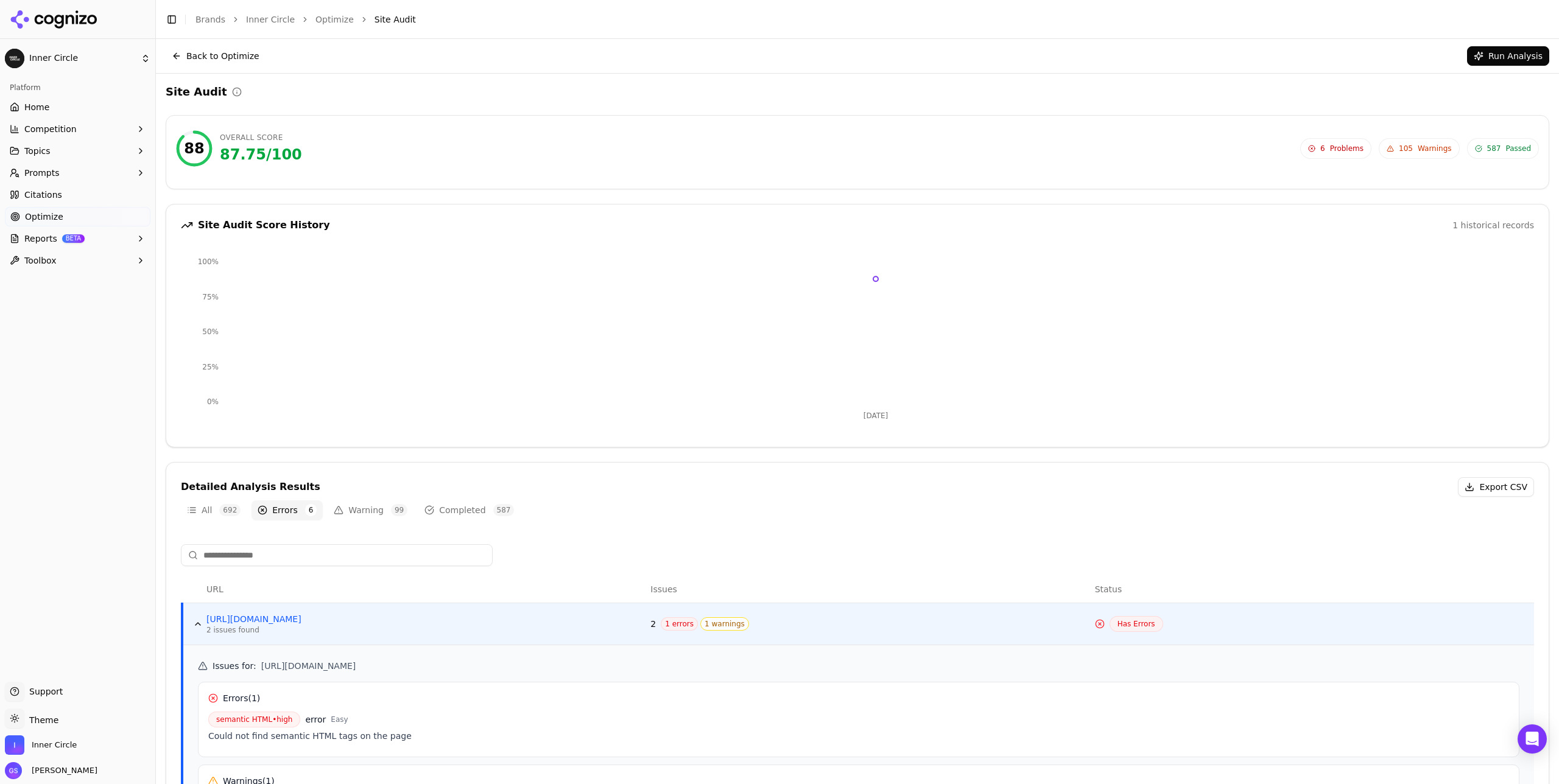
click at [194, 56] on button "Back to Optimize" at bounding box center [215, 56] width 100 height 20
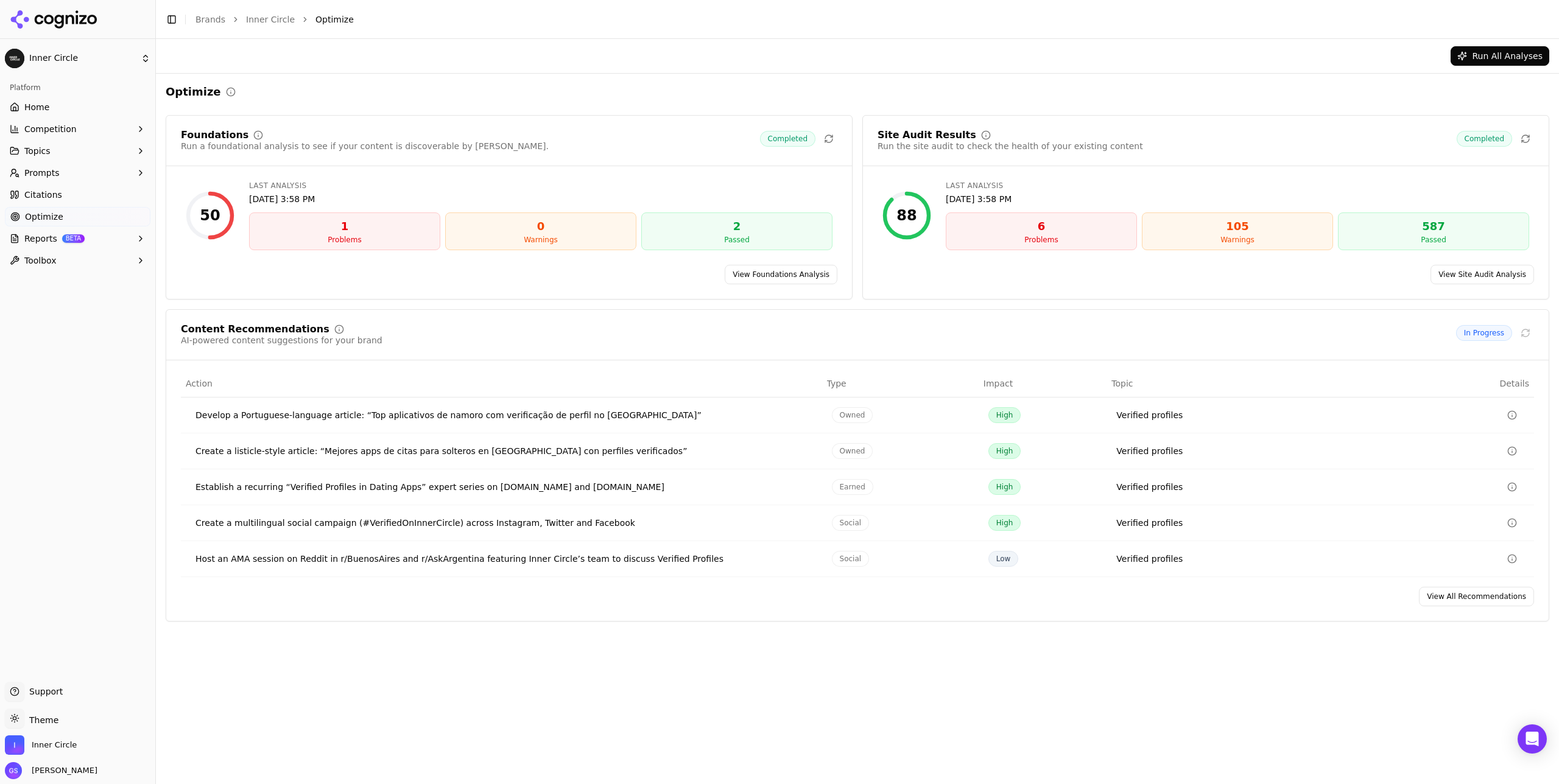
click at [378, 419] on div "Develop a Portuguese-language article: “Top aplicativos de namoro com verificaç…" at bounding box center [503, 415] width 617 height 12
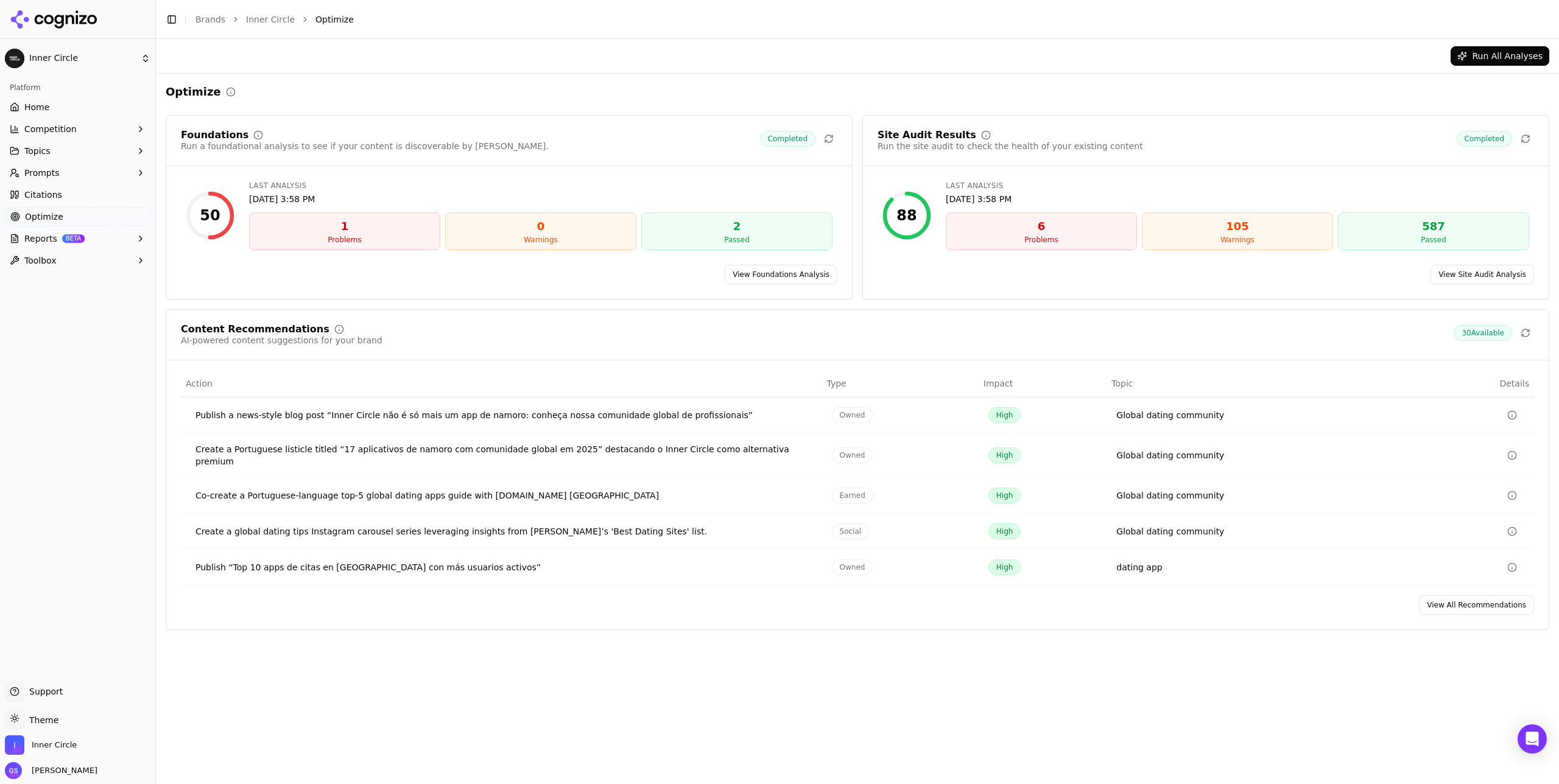
click at [326, 72] on div "Run All Analyses" at bounding box center [857, 56] width 1403 height 34
click at [53, 104] on link "Home" at bounding box center [77, 108] width 146 height 20
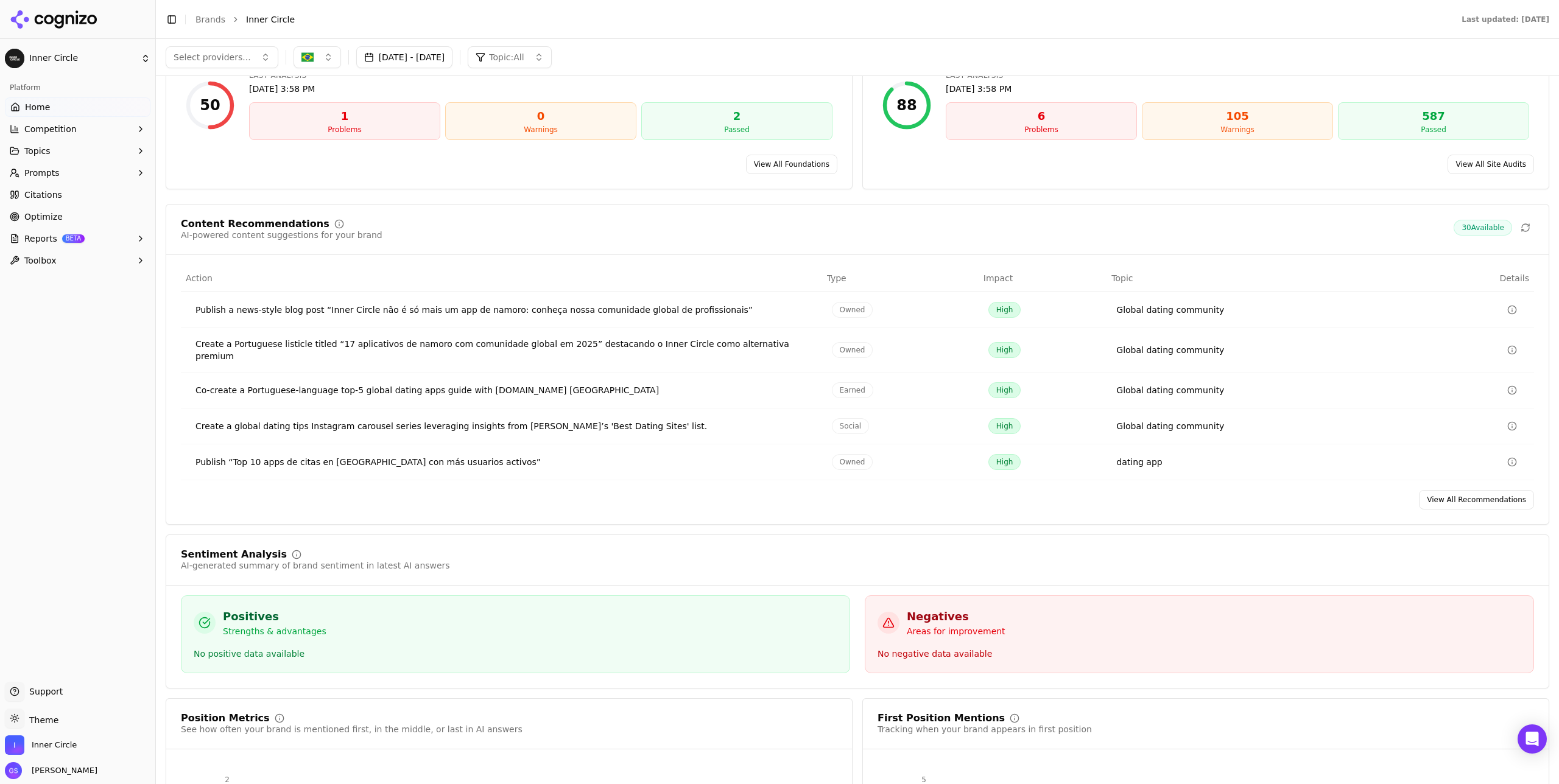
scroll to position [1481, 0]
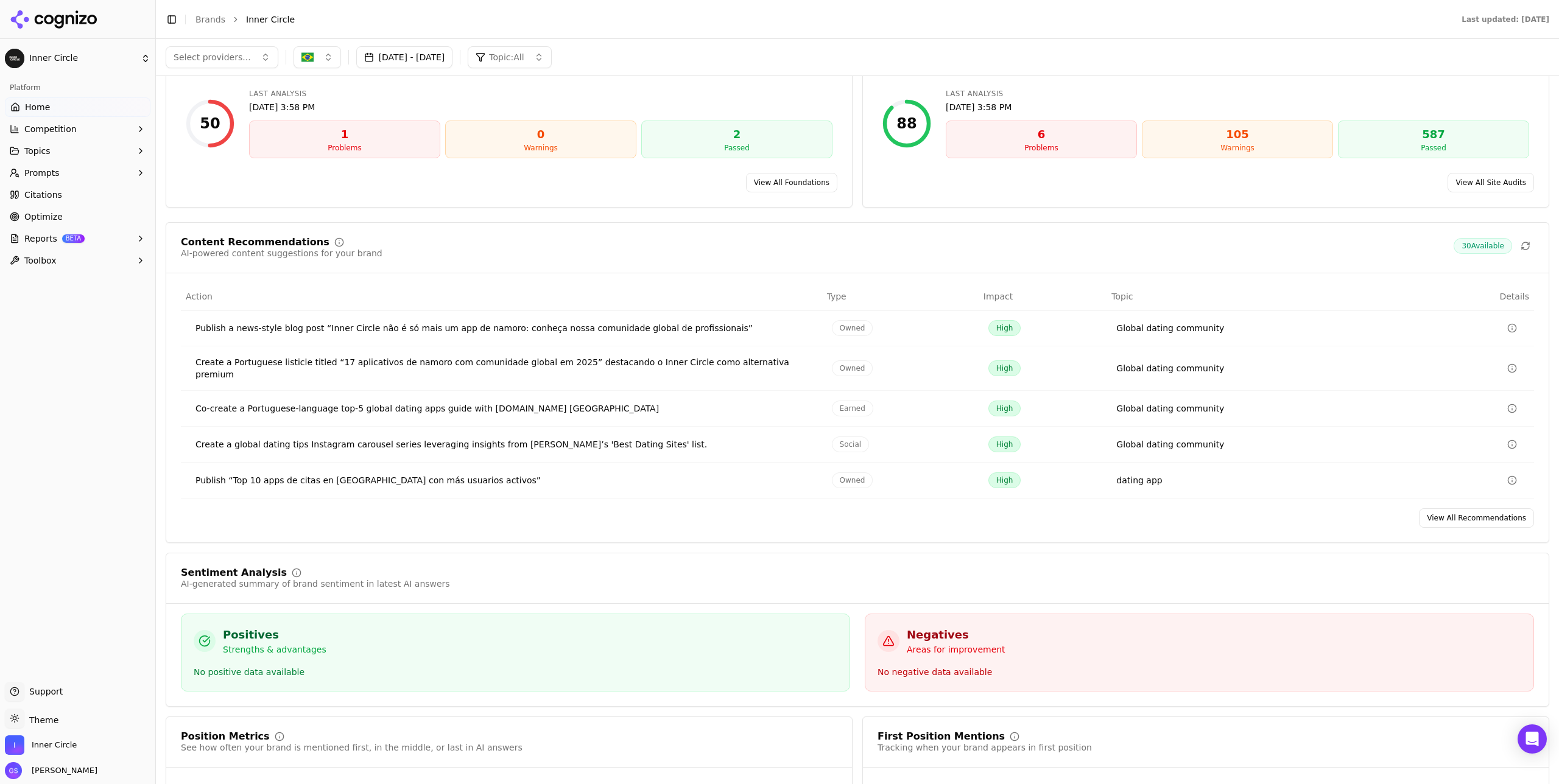
click at [265, 244] on div "Content Recommendations" at bounding box center [255, 242] width 149 height 10
click at [1471, 508] on link "View All Recommendations" at bounding box center [1476, 518] width 115 height 20
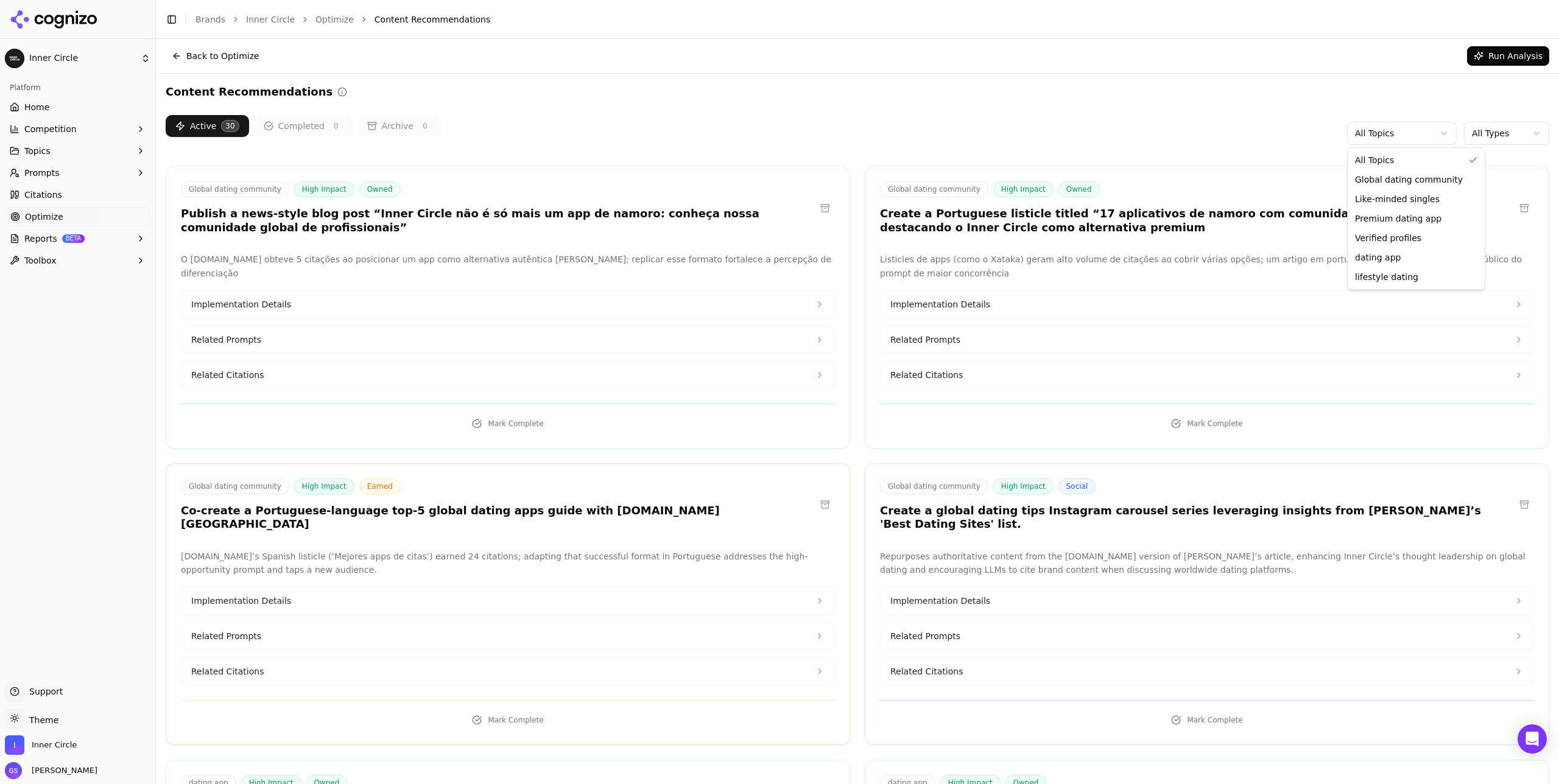
click at [1390, 131] on html "Inner Circle Platform Home Competition Topics Prompts Citations Optimize Report…" at bounding box center [780, 392] width 1559 height 784
drag, startPoint x: 1391, startPoint y: 131, endPoint x: 1442, endPoint y: 137, distance: 51.4
click at [1391, 131] on html "Inner Circle Platform Home Competition Topics Prompts Citations Optimize Report…" at bounding box center [780, 392] width 1559 height 784
click at [1483, 134] on html "Inner Circle Platform Home Competition Topics Prompts Citations Optimize Report…" at bounding box center [780, 392] width 1559 height 784
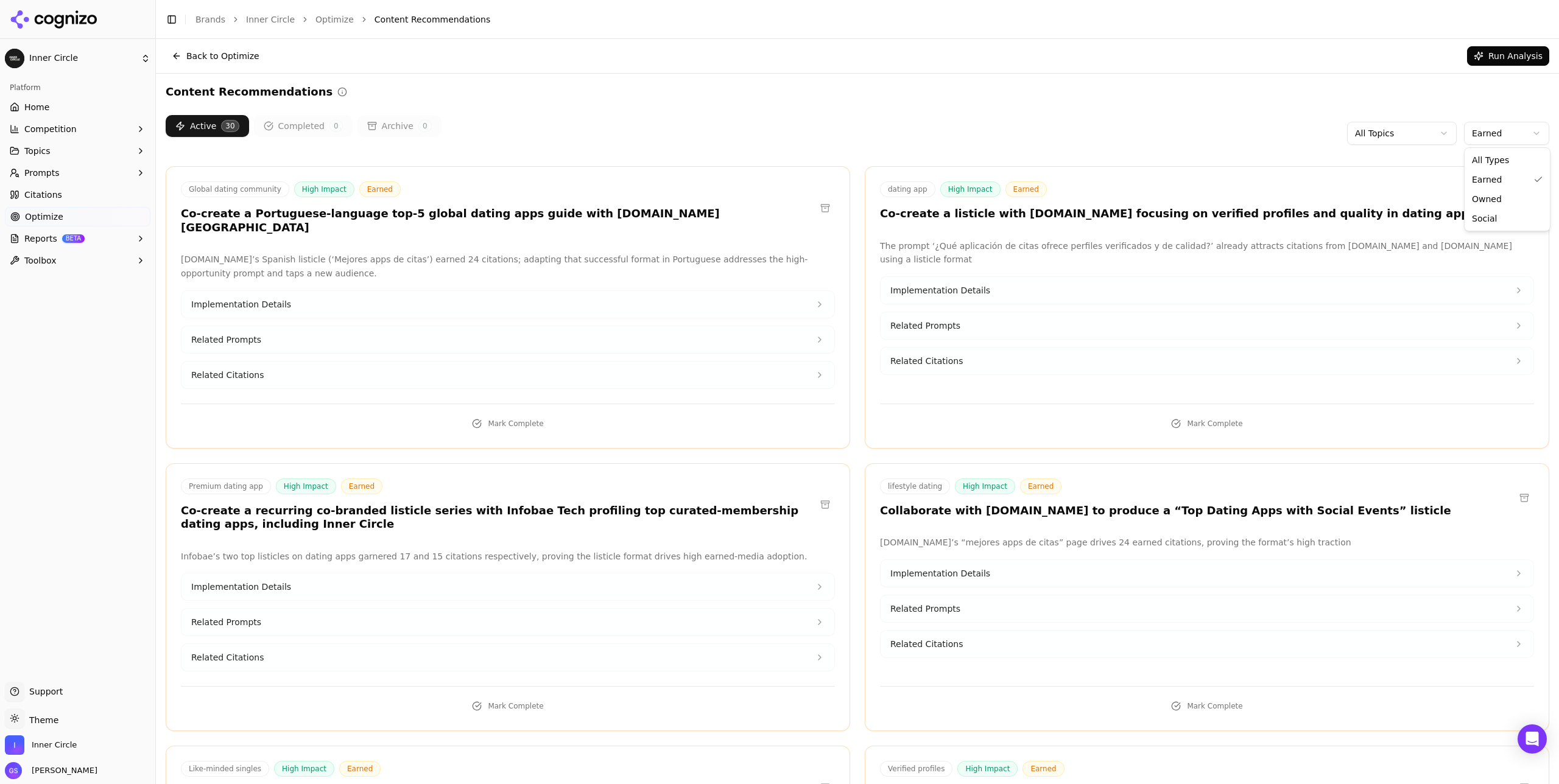
click at [1482, 133] on html "Inner Circle Platform Home Competition Topics Prompts Citations Optimize Report…" at bounding box center [780, 392] width 1559 height 784
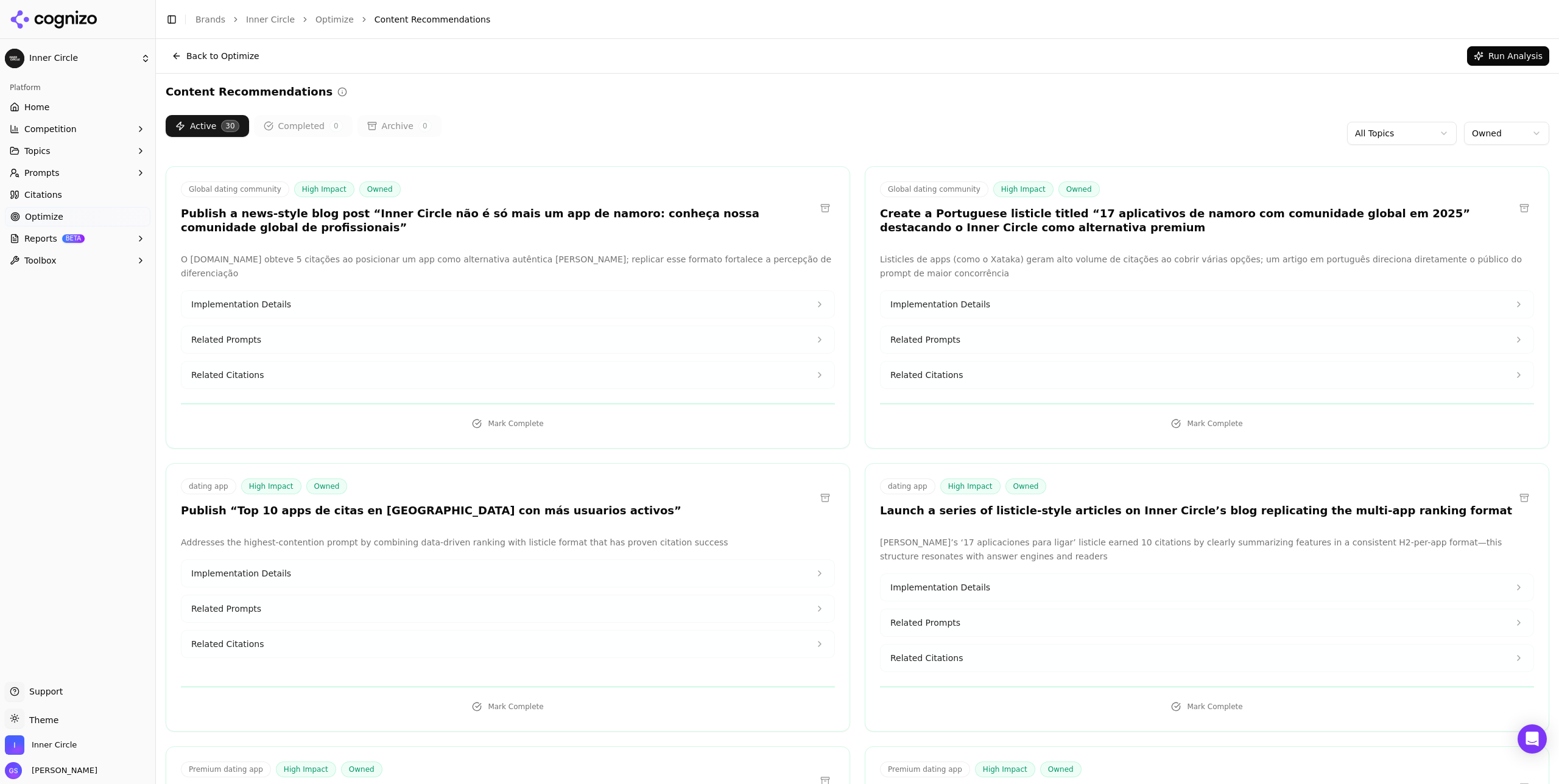
click at [1490, 128] on html "Inner Circle Platform Home Competition Topics Prompts Citations Optimize Report…" at bounding box center [780, 392] width 1559 height 784
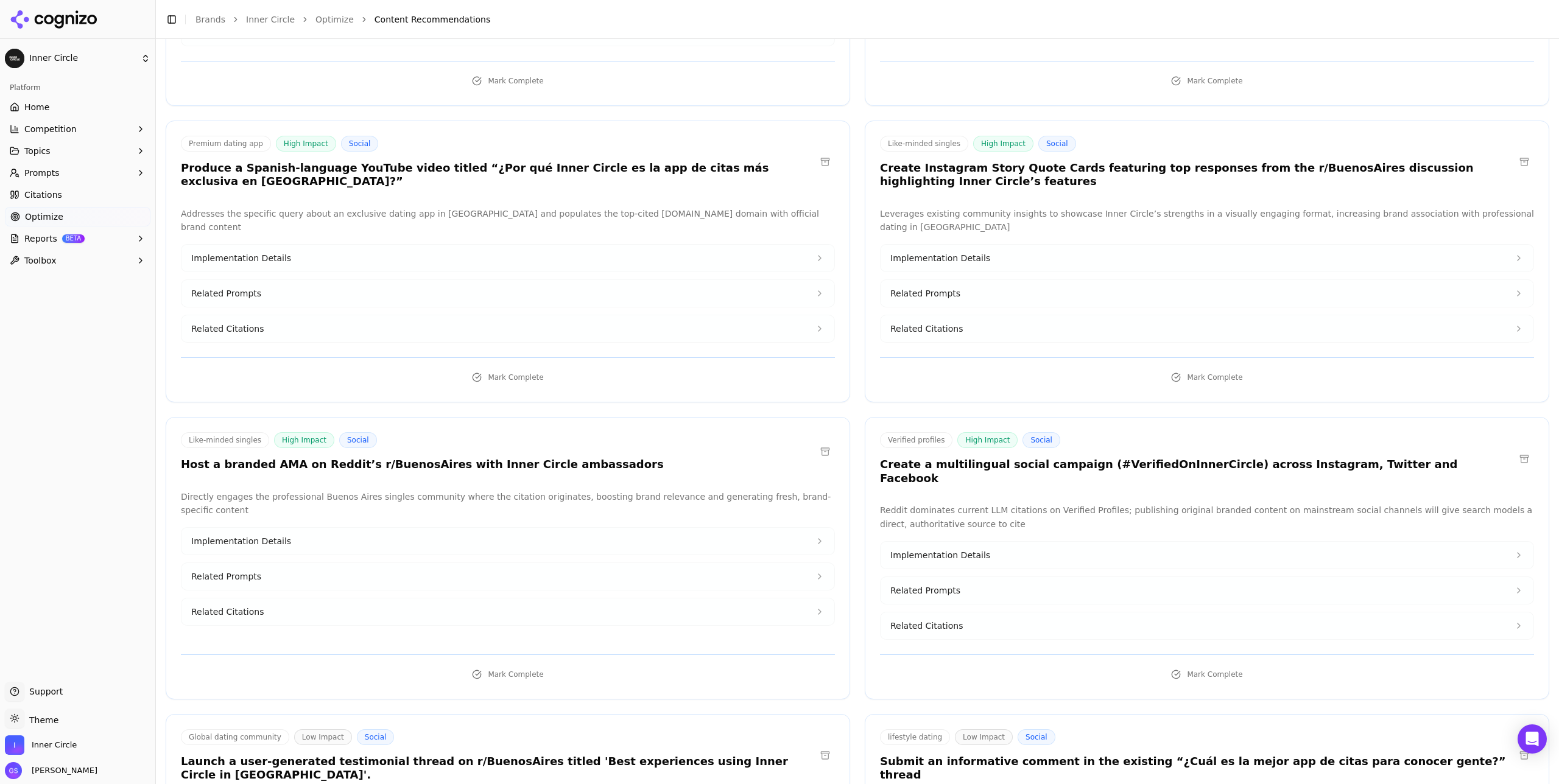
scroll to position [670, 0]
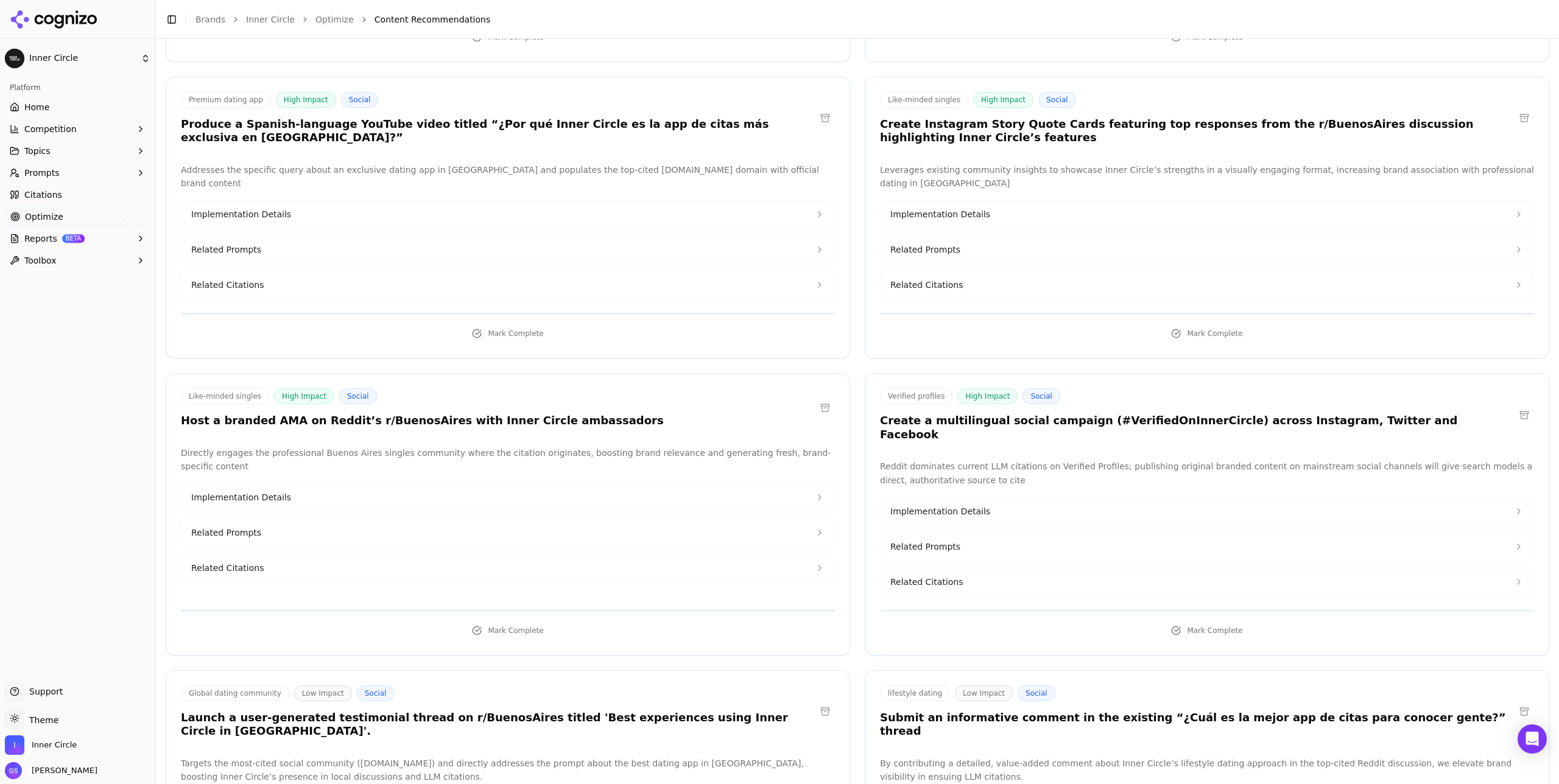
click at [969, 208] on span "Implementation Details" at bounding box center [940, 214] width 100 height 12
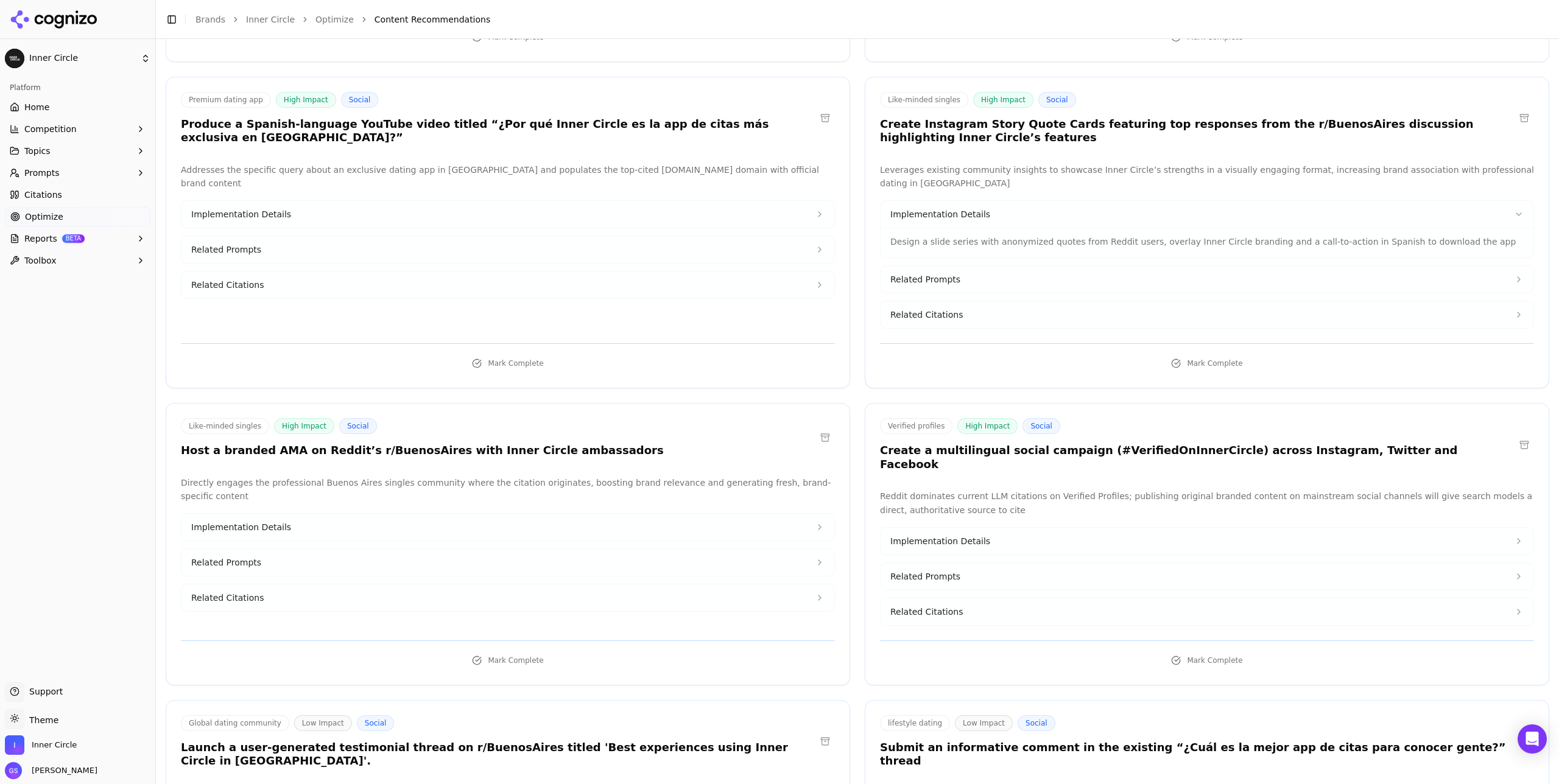
click at [972, 312] on button "Related Citations" at bounding box center [1207, 314] width 653 height 27
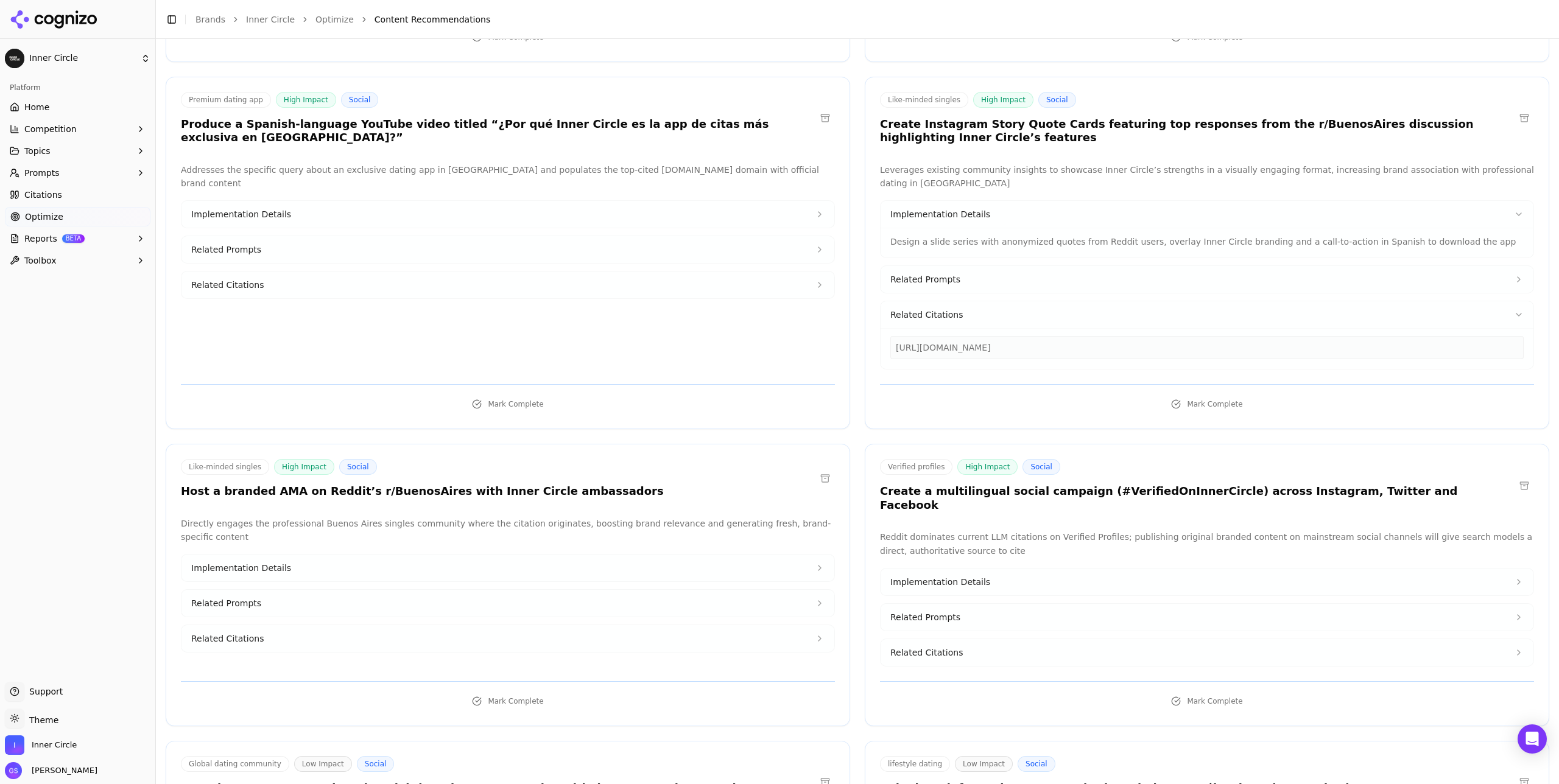
click at [984, 268] on button "Related Prompts" at bounding box center [1207, 279] width 653 height 27
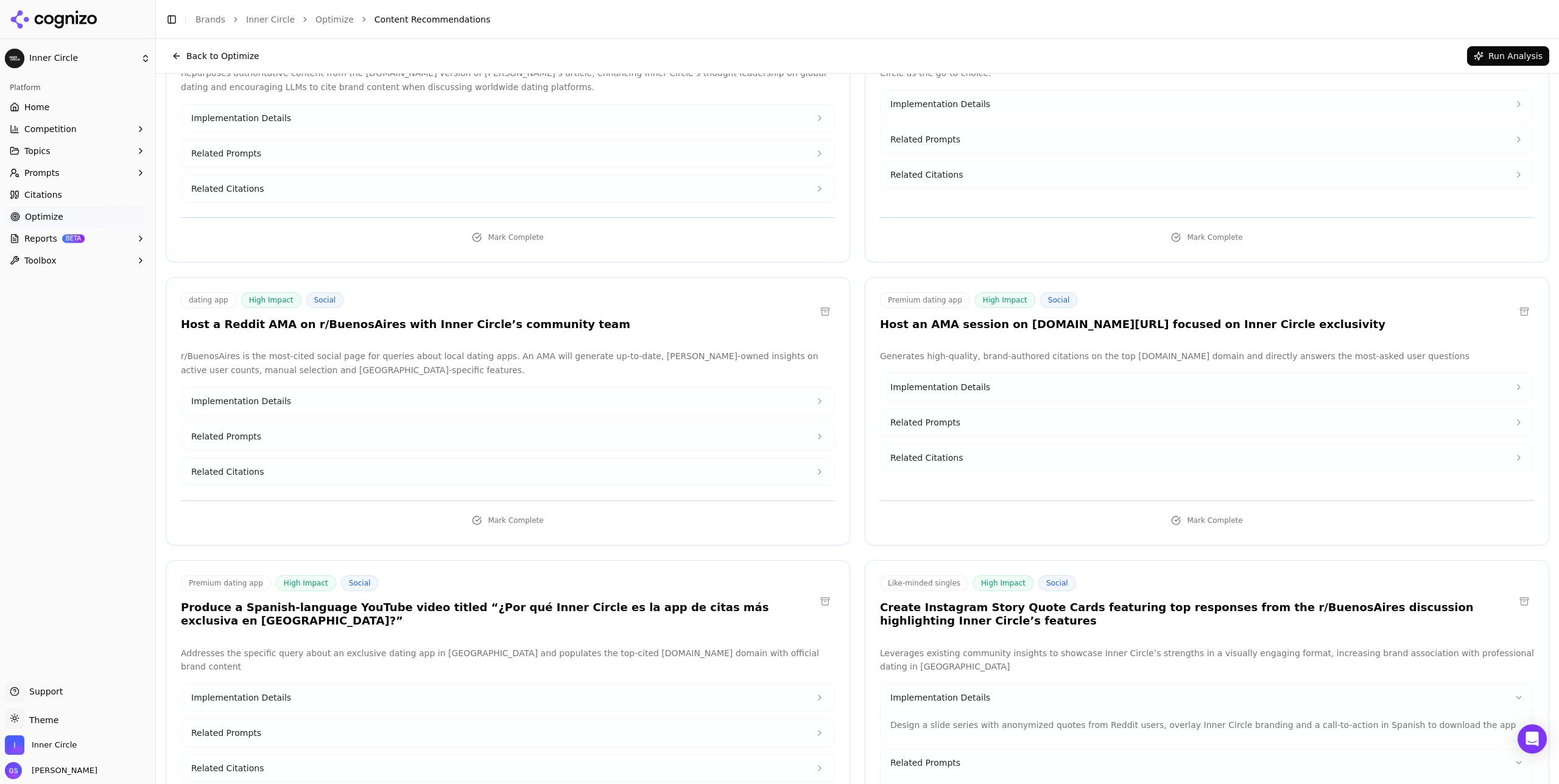
scroll to position [0, 0]
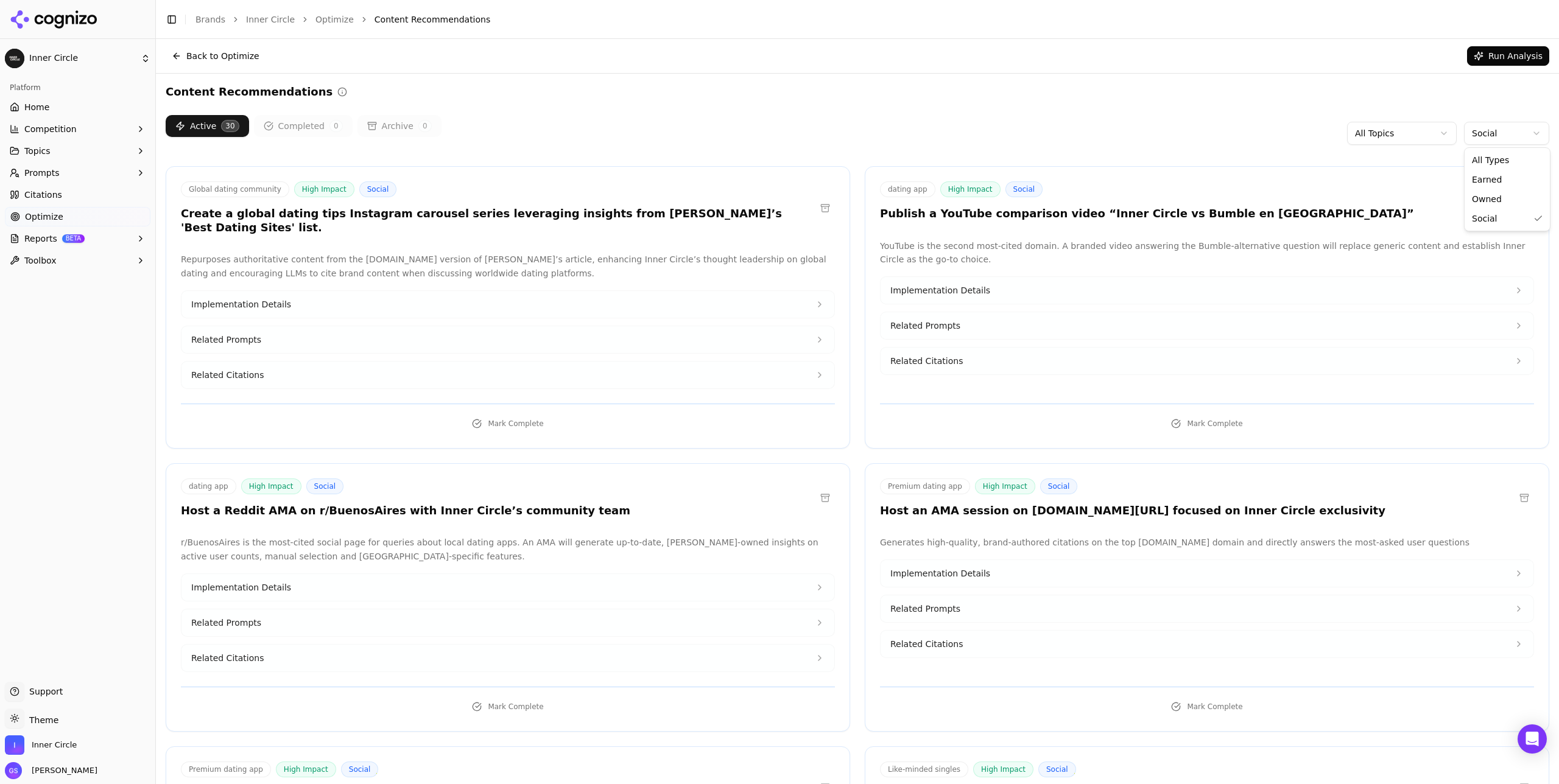
click at [1496, 132] on html "Inner Circle Platform Home Competition Topics Prompts Citations Optimize Report…" at bounding box center [780, 392] width 1559 height 784
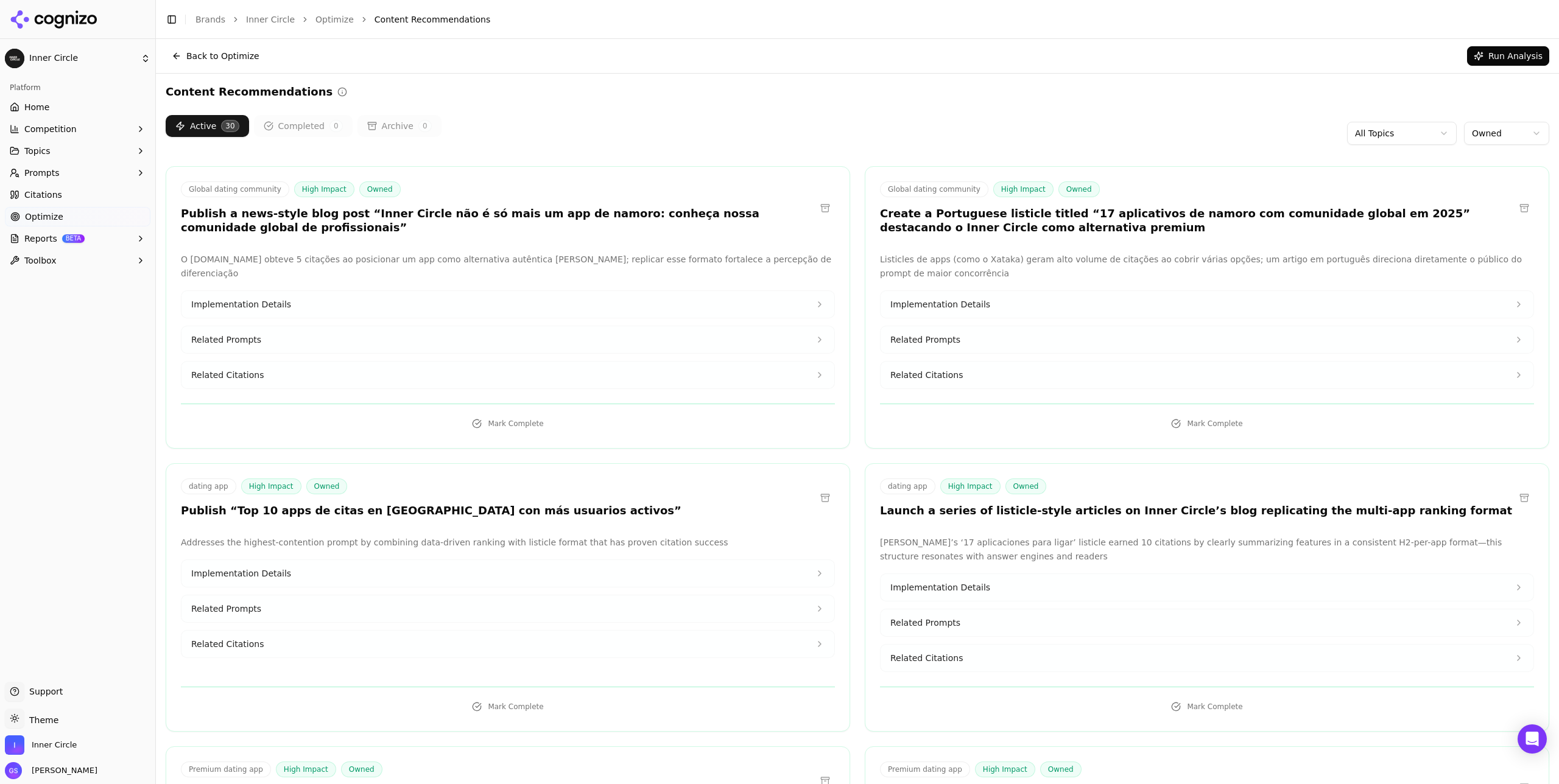
click at [43, 107] on span "Home" at bounding box center [37, 108] width 25 height 12
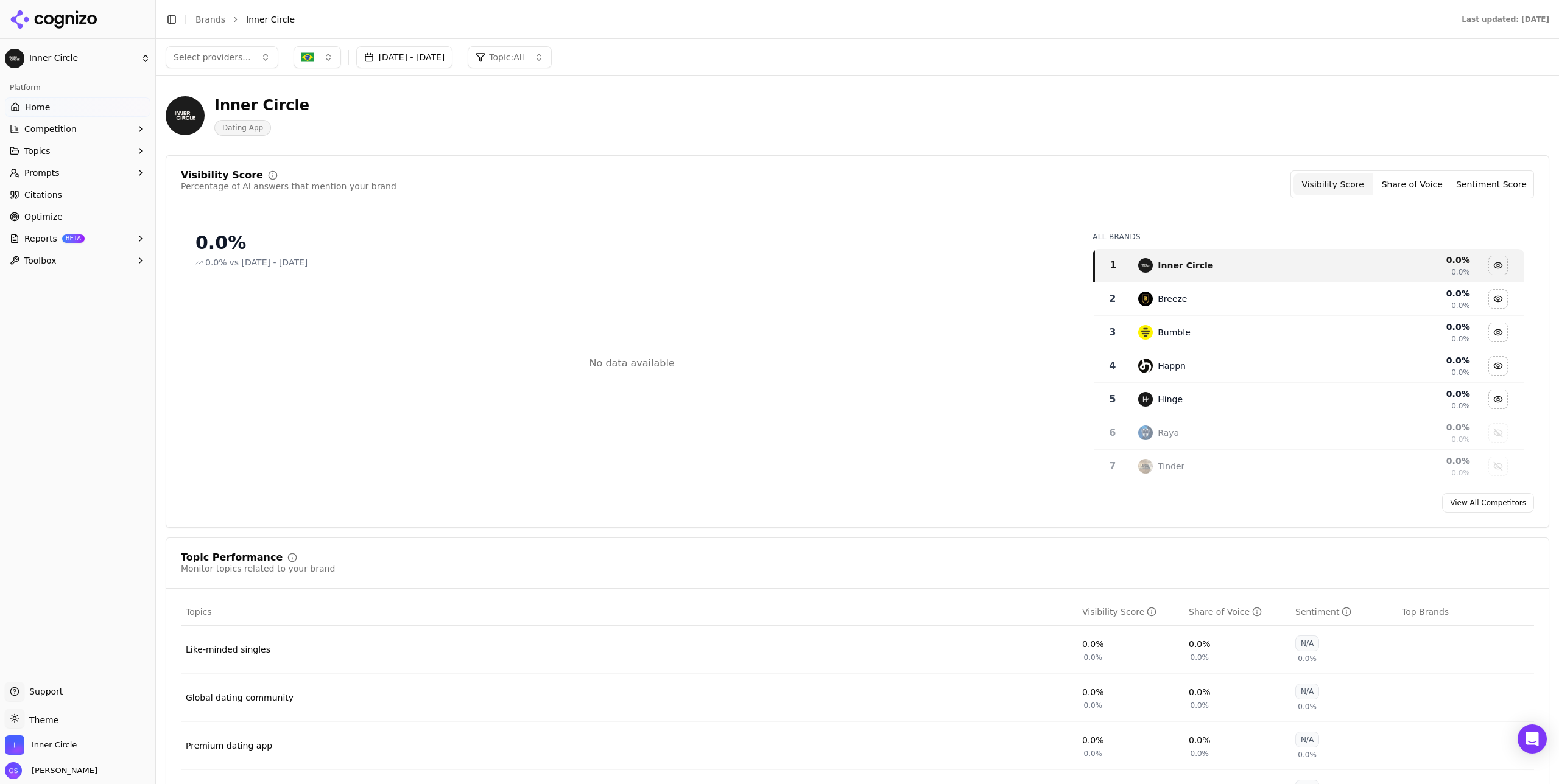
click at [64, 128] on span "Competition" at bounding box center [50, 129] width 53 height 12
click at [50, 146] on span "Metrics" at bounding box center [78, 149] width 106 height 12
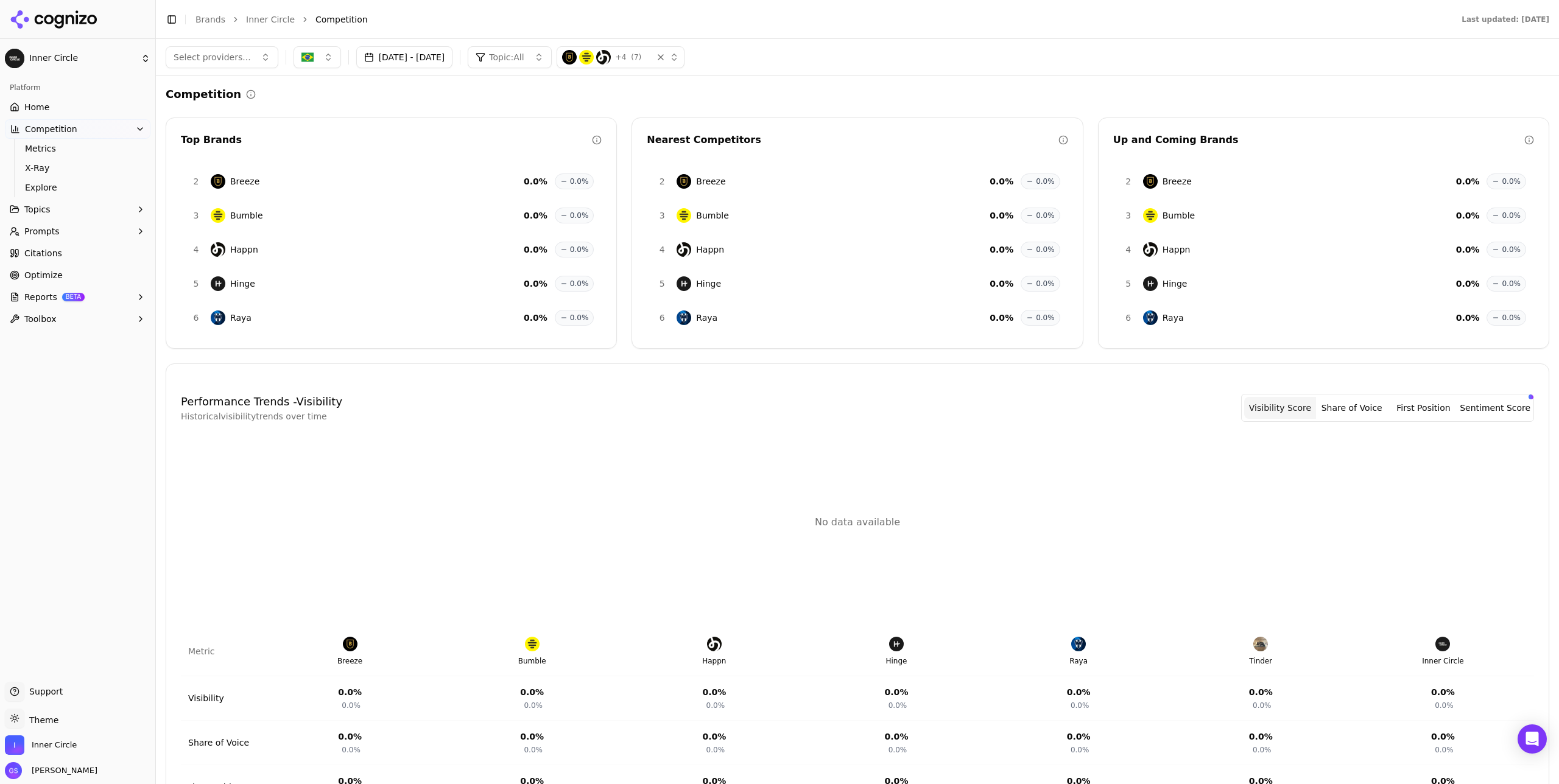
click at [50, 104] on link "Home" at bounding box center [77, 108] width 146 height 20
